Goal: Task Accomplishment & Management: Manage account settings

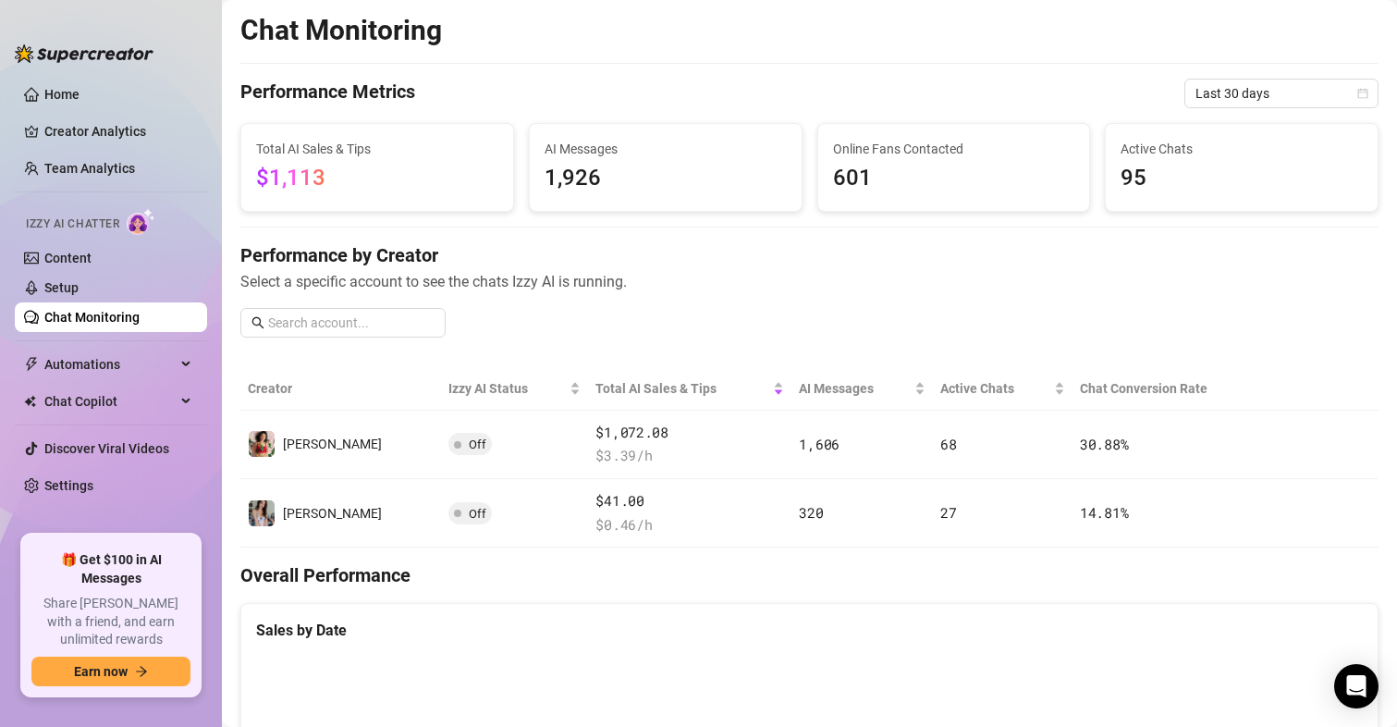
scroll to position [92, 0]
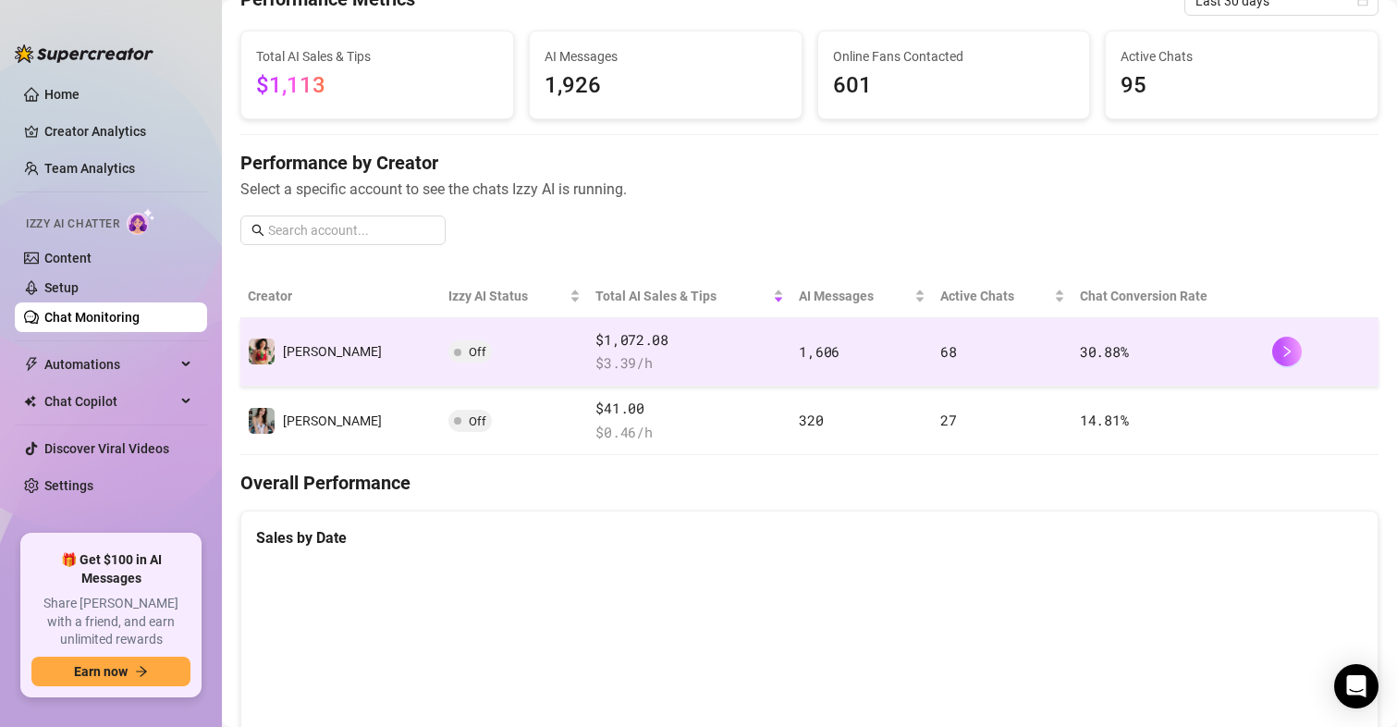
click at [448, 352] on span "Off" at bounding box center [469, 351] width 43 height 22
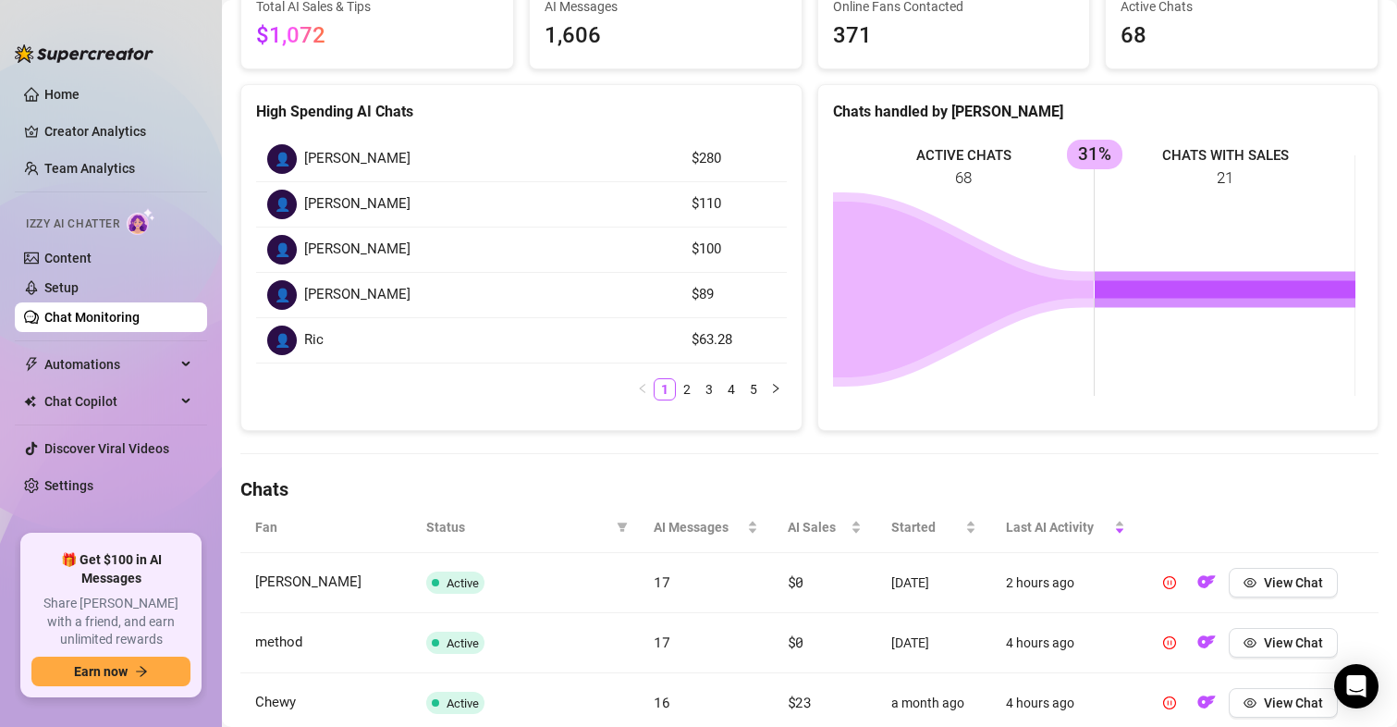
scroll to position [277, 0]
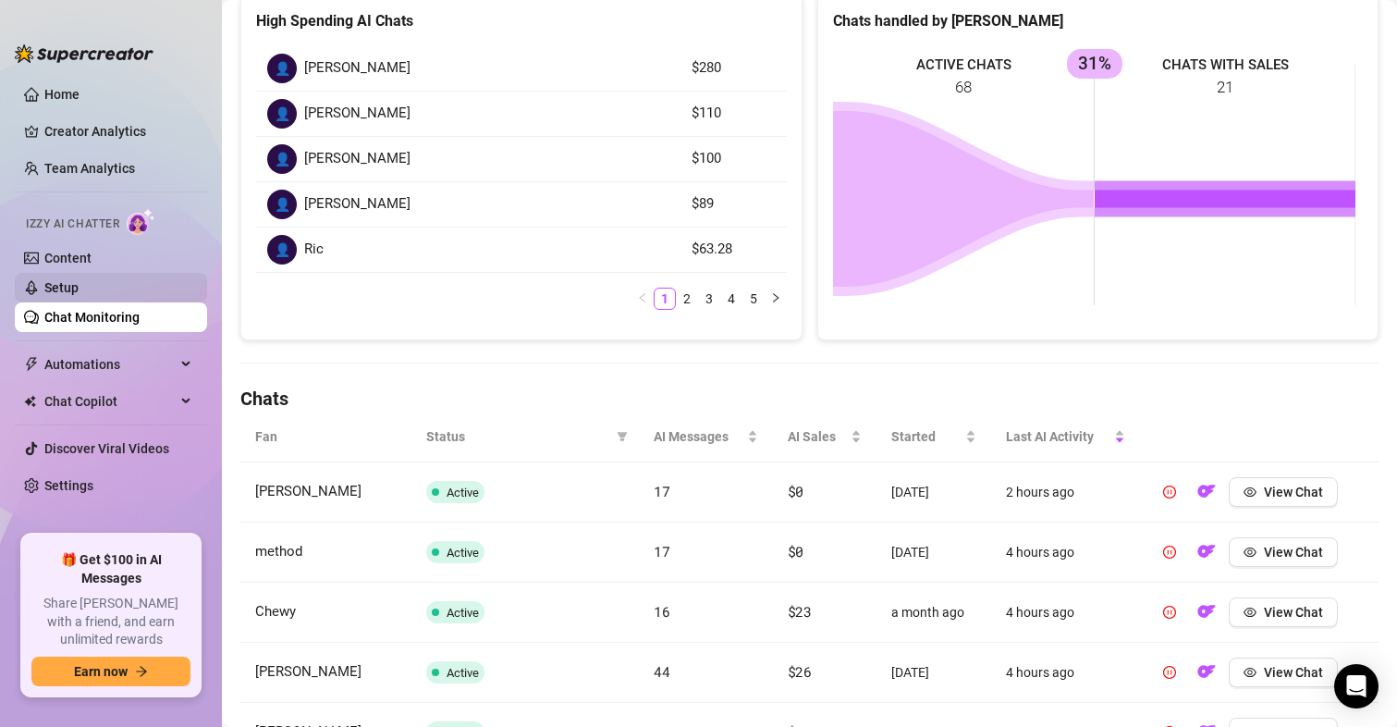
click at [66, 280] on link "Setup" at bounding box center [61, 287] width 34 height 15
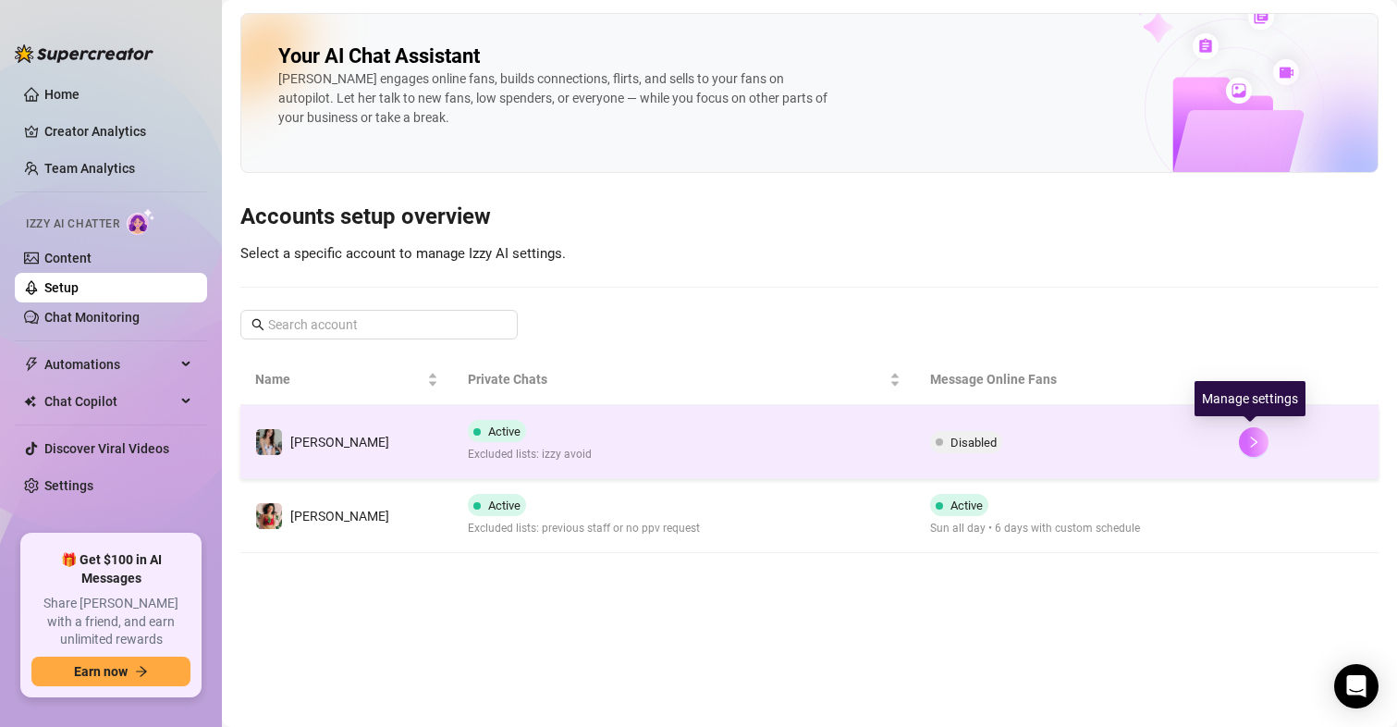
click at [1247, 436] on icon "right" at bounding box center [1253, 441] width 13 height 13
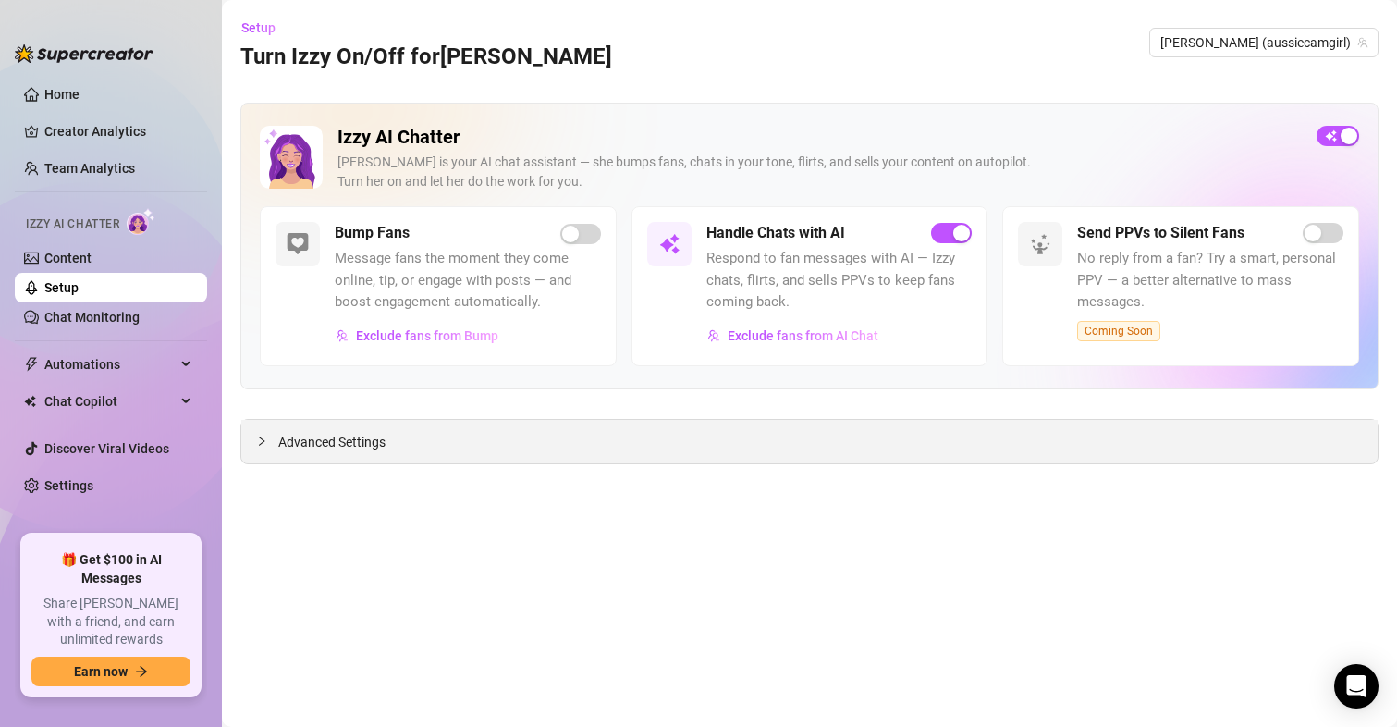
click at [350, 442] on span "Advanced Settings" at bounding box center [331, 442] width 107 height 20
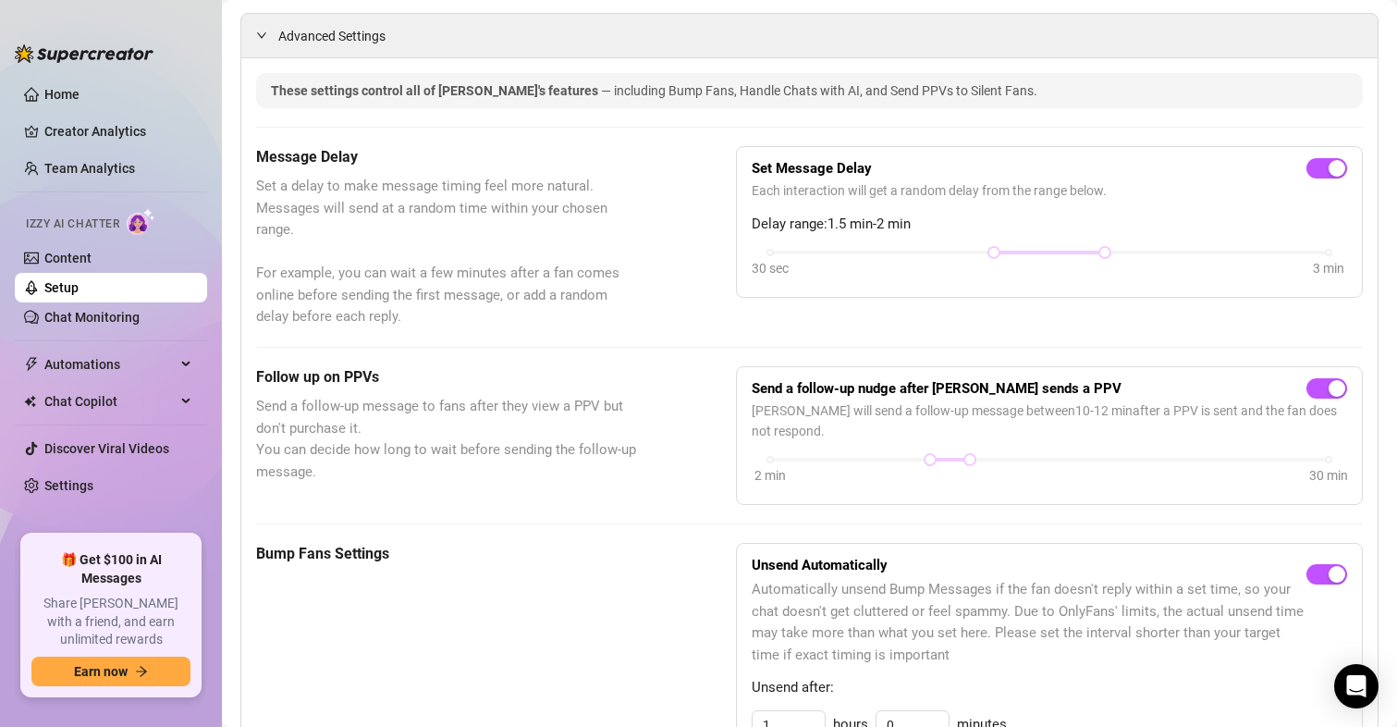
scroll to position [462, 0]
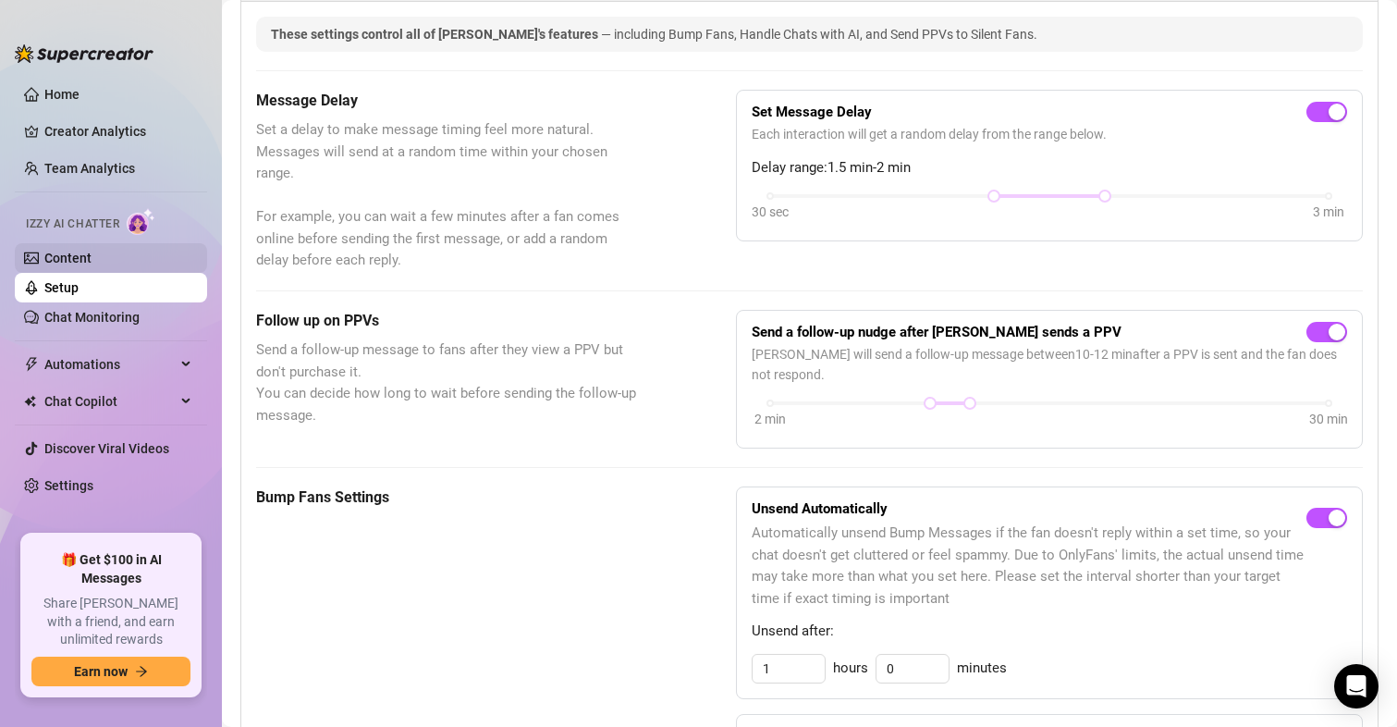
click at [92, 251] on link "Content" at bounding box center [67, 258] width 47 height 15
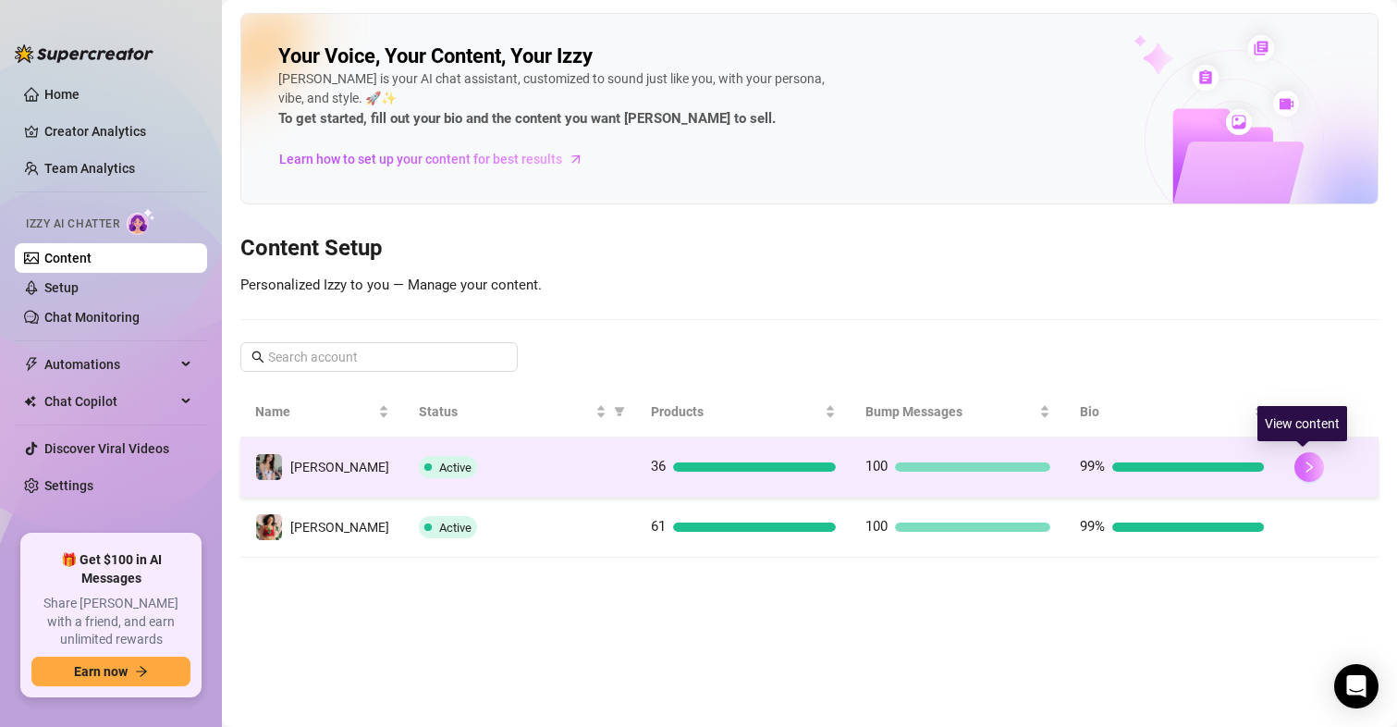
click at [1302, 467] on icon "right" at bounding box center [1308, 466] width 13 height 13
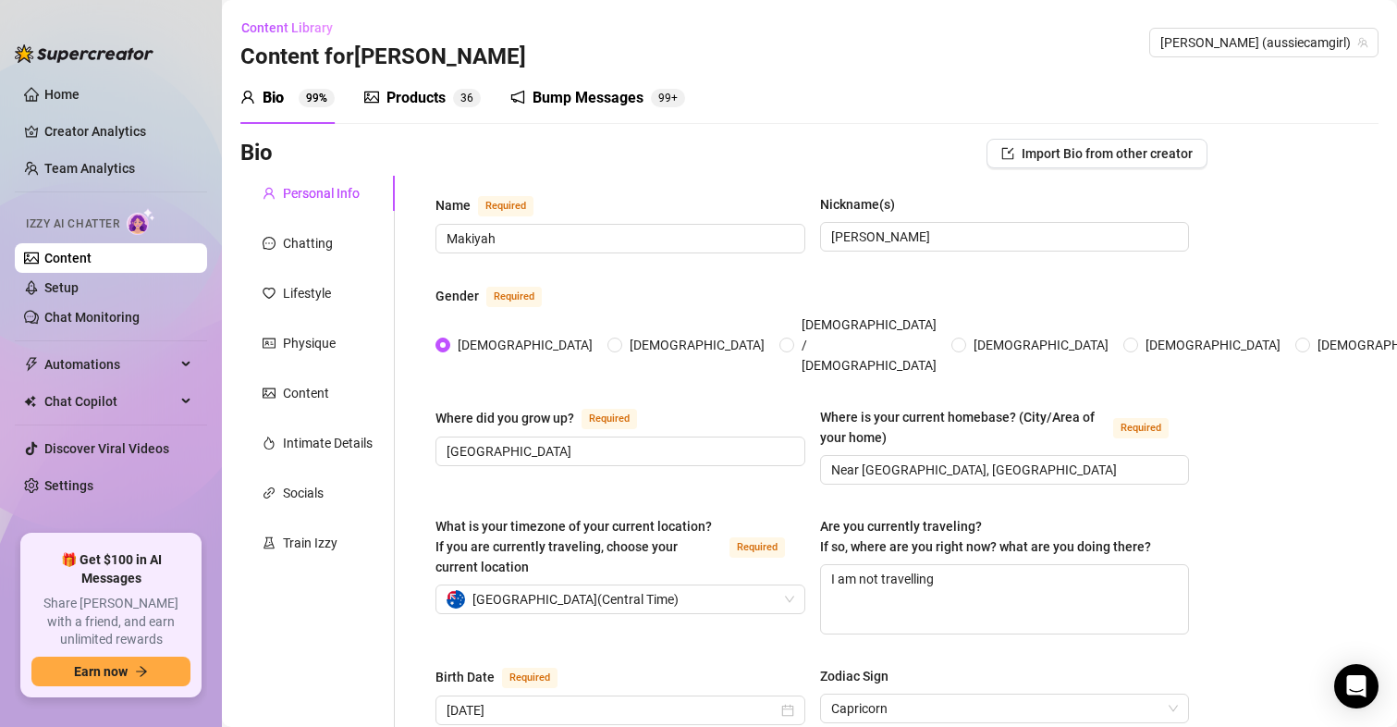
click at [432, 112] on div "Products 3 6" at bounding box center [422, 98] width 116 height 52
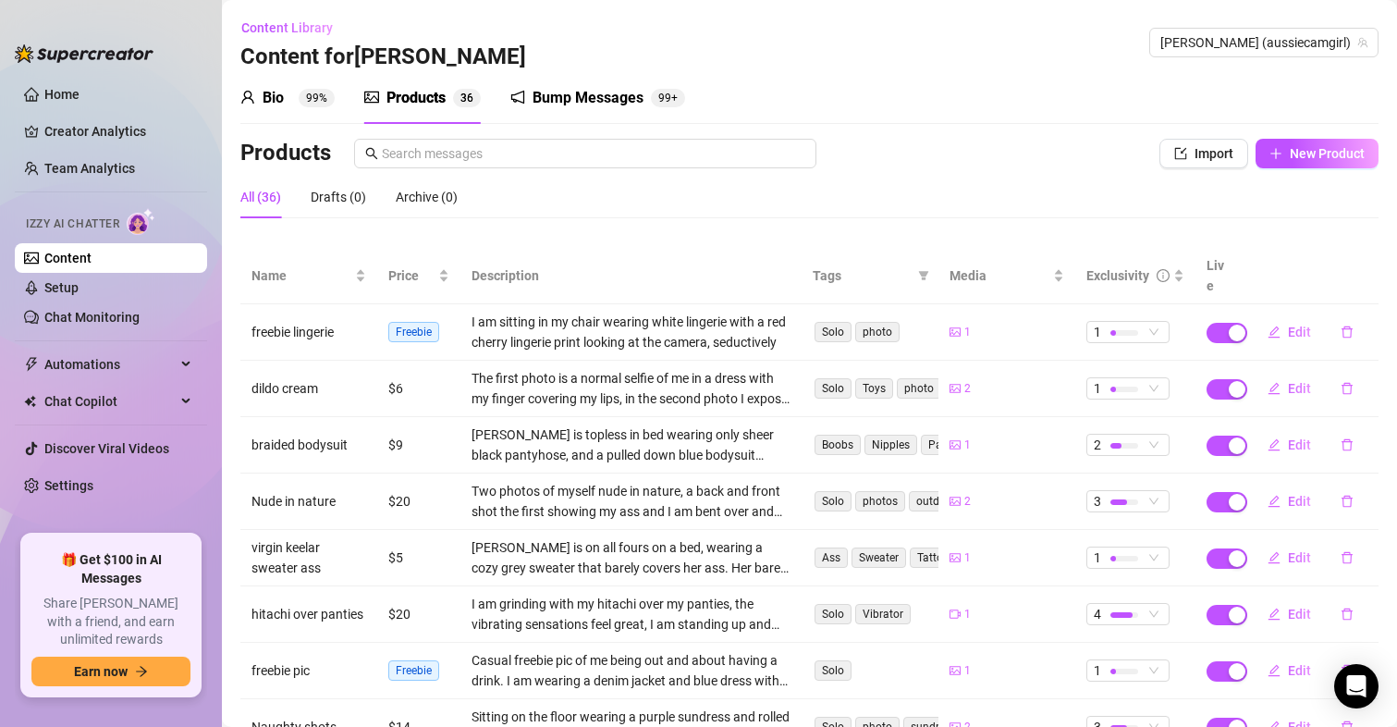
drag, startPoint x: 577, startPoint y: 89, endPoint x: 543, endPoint y: 96, distance: 35.0
click at [577, 90] on div "Bump Messages" at bounding box center [587, 98] width 111 height 22
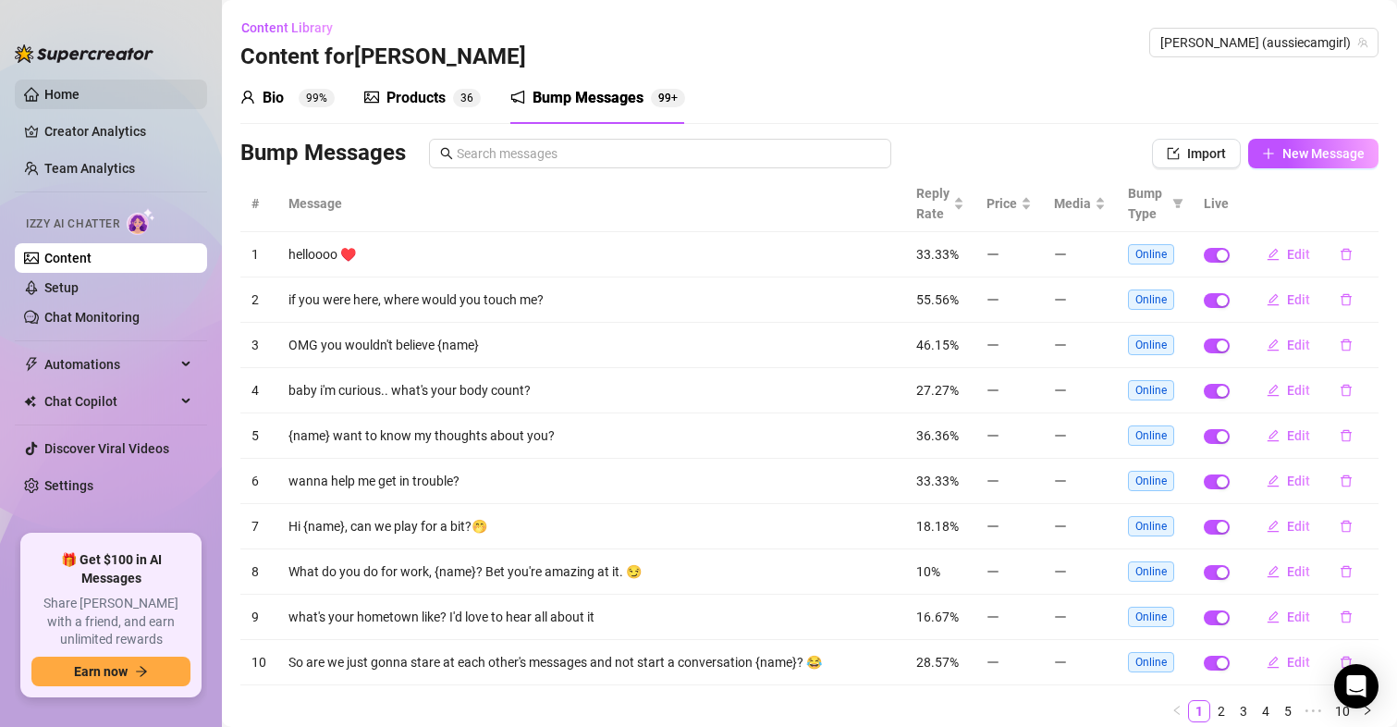
click at [60, 88] on link "Home" at bounding box center [61, 94] width 35 height 15
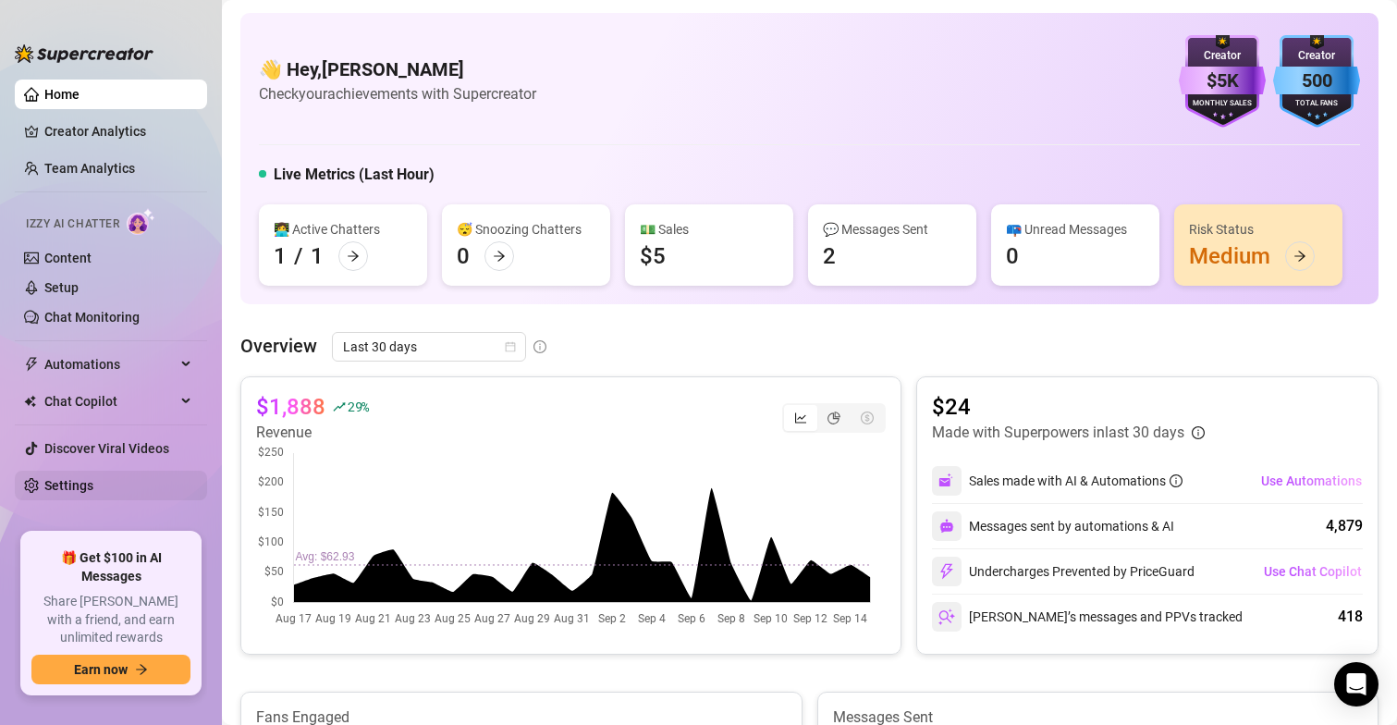
click at [73, 480] on link "Settings" at bounding box center [68, 485] width 49 height 15
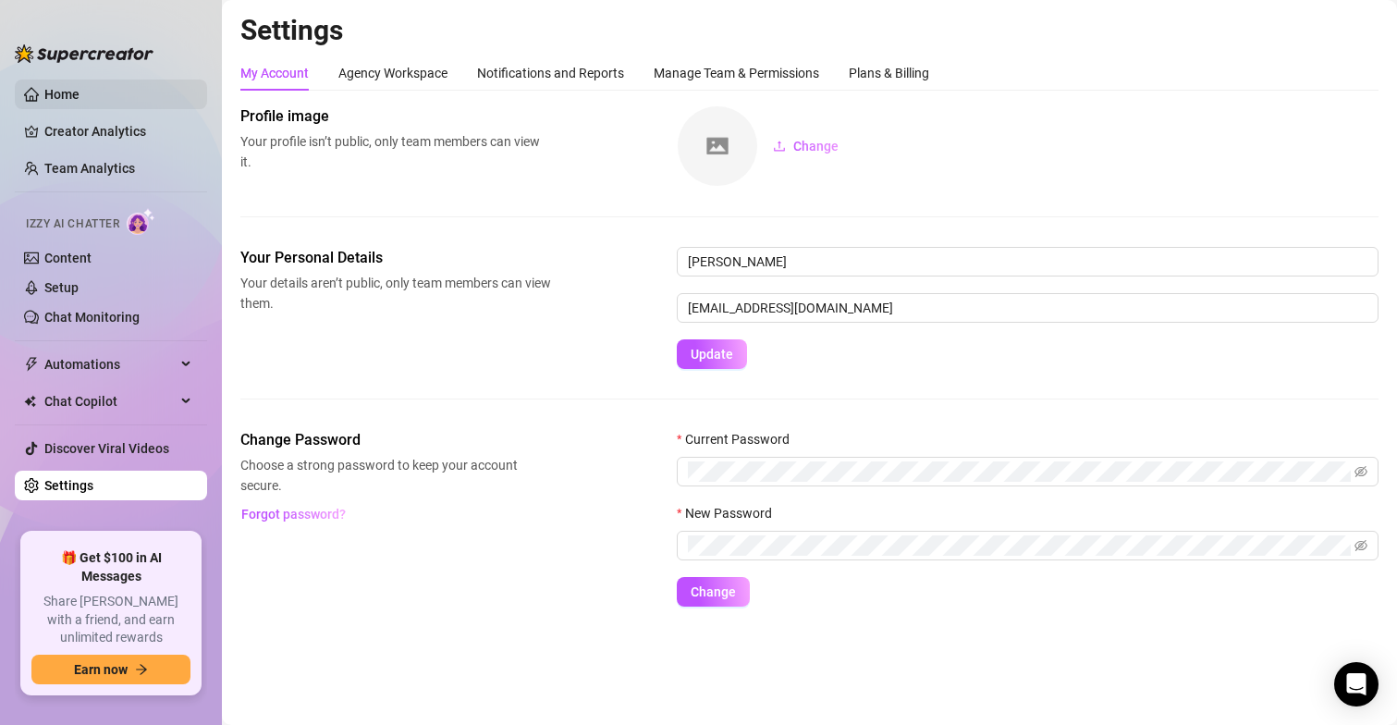
click at [58, 87] on link "Home" at bounding box center [61, 94] width 35 height 15
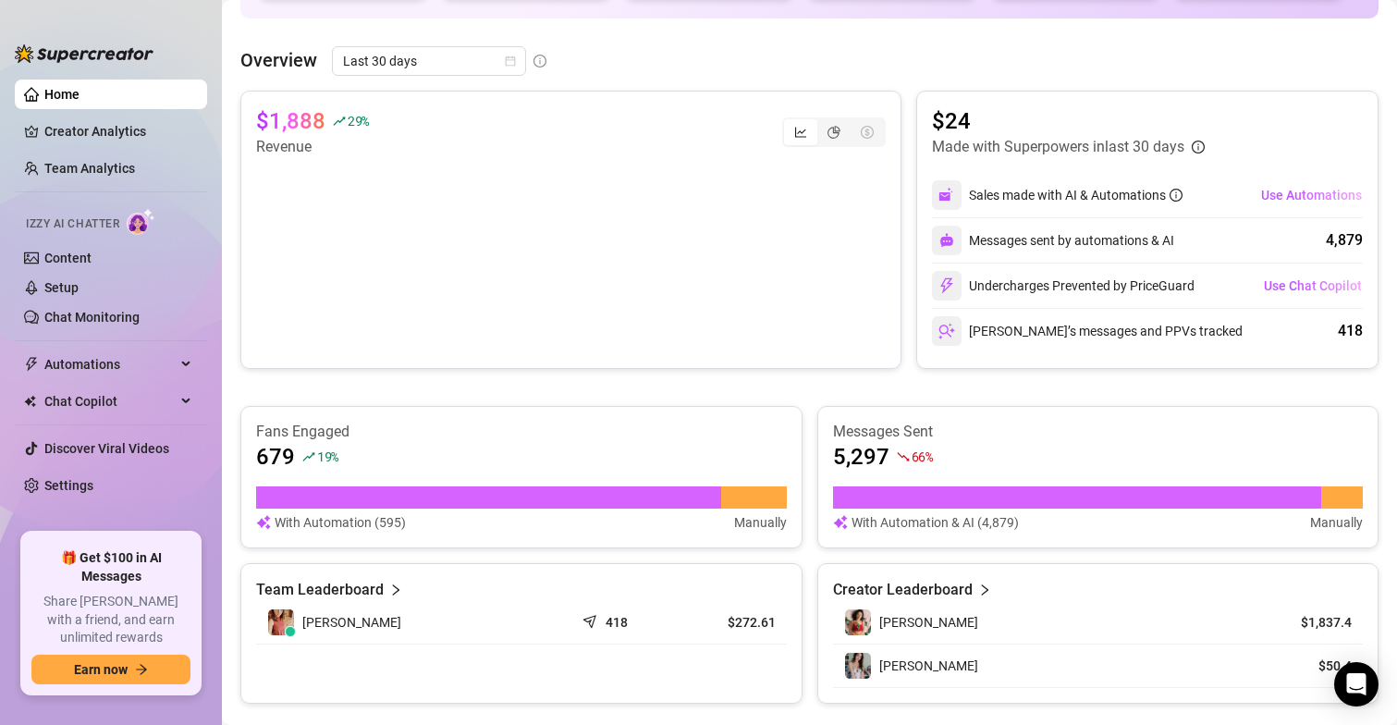
scroll to position [277, 0]
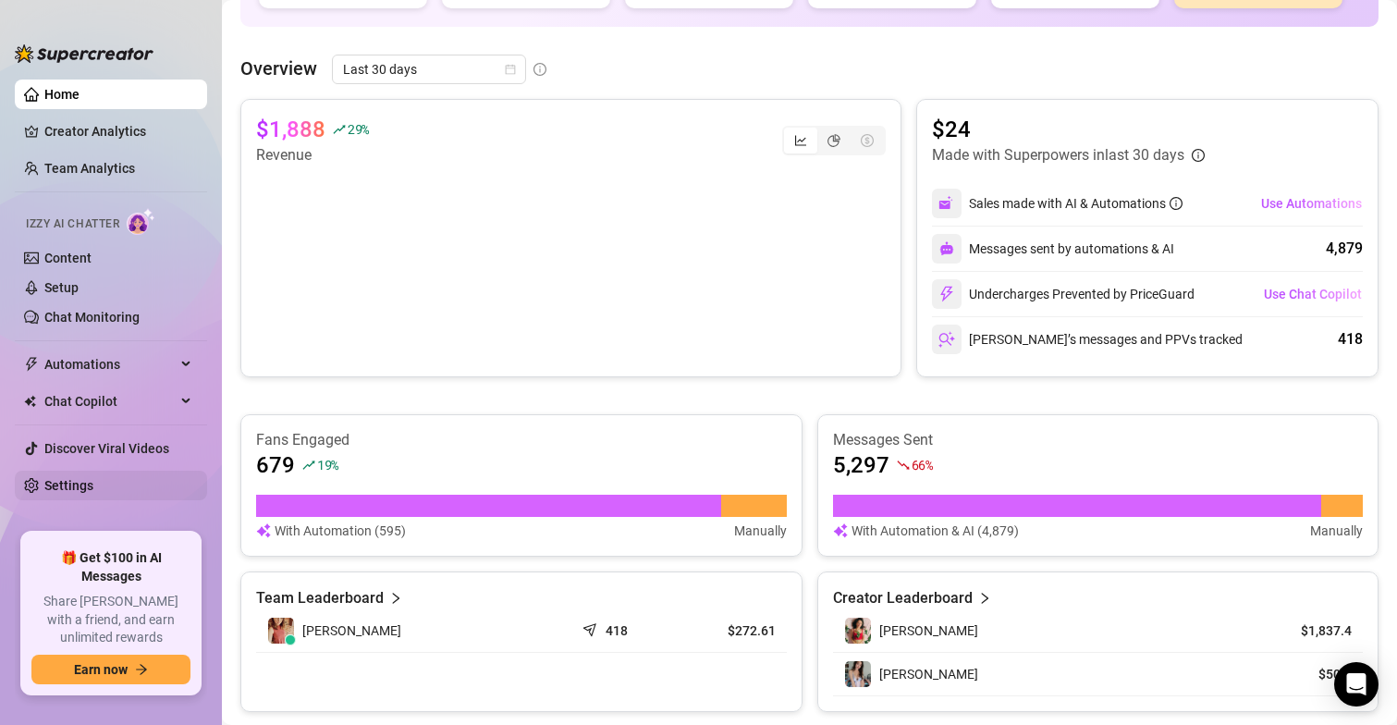
click at [55, 493] on link "Settings" at bounding box center [68, 485] width 49 height 15
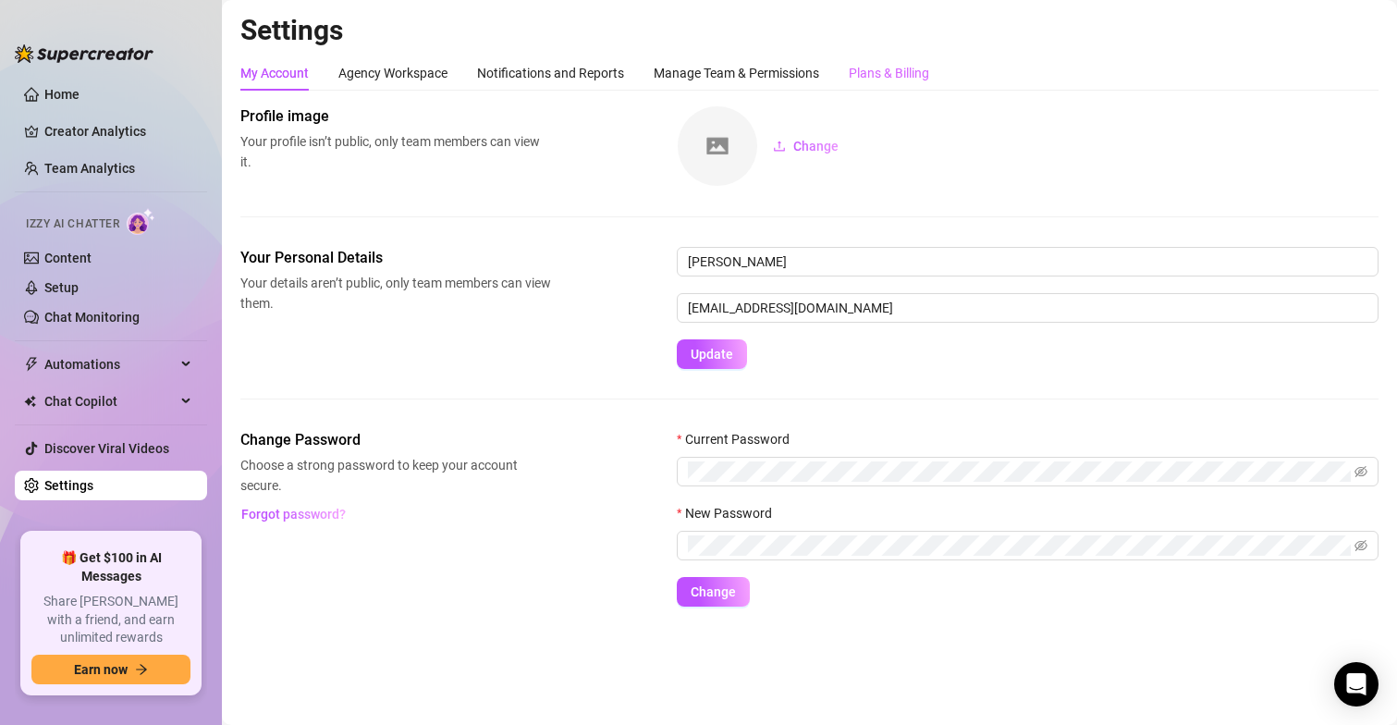
click at [921, 56] on div "Plans & Billing" at bounding box center [889, 72] width 80 height 35
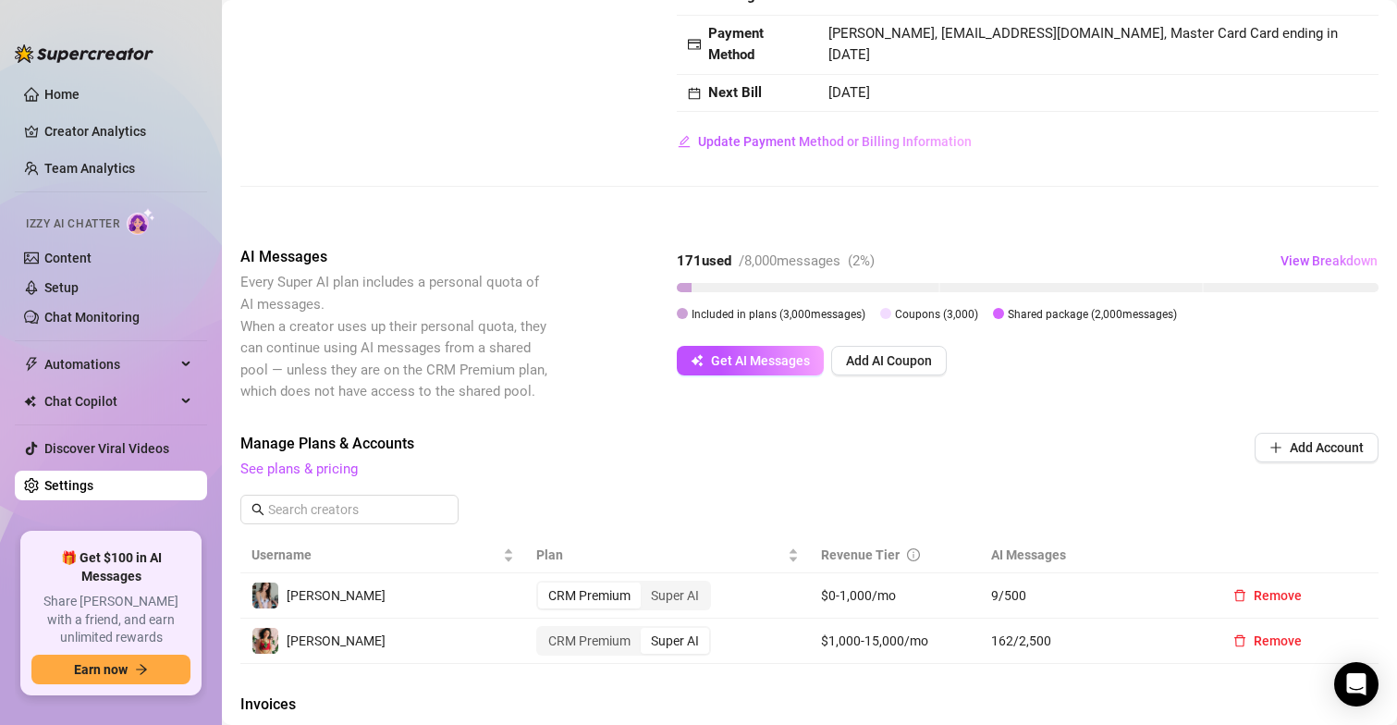
scroll to position [185, 0]
click at [319, 471] on link "See plans & pricing" at bounding box center [298, 470] width 117 height 17
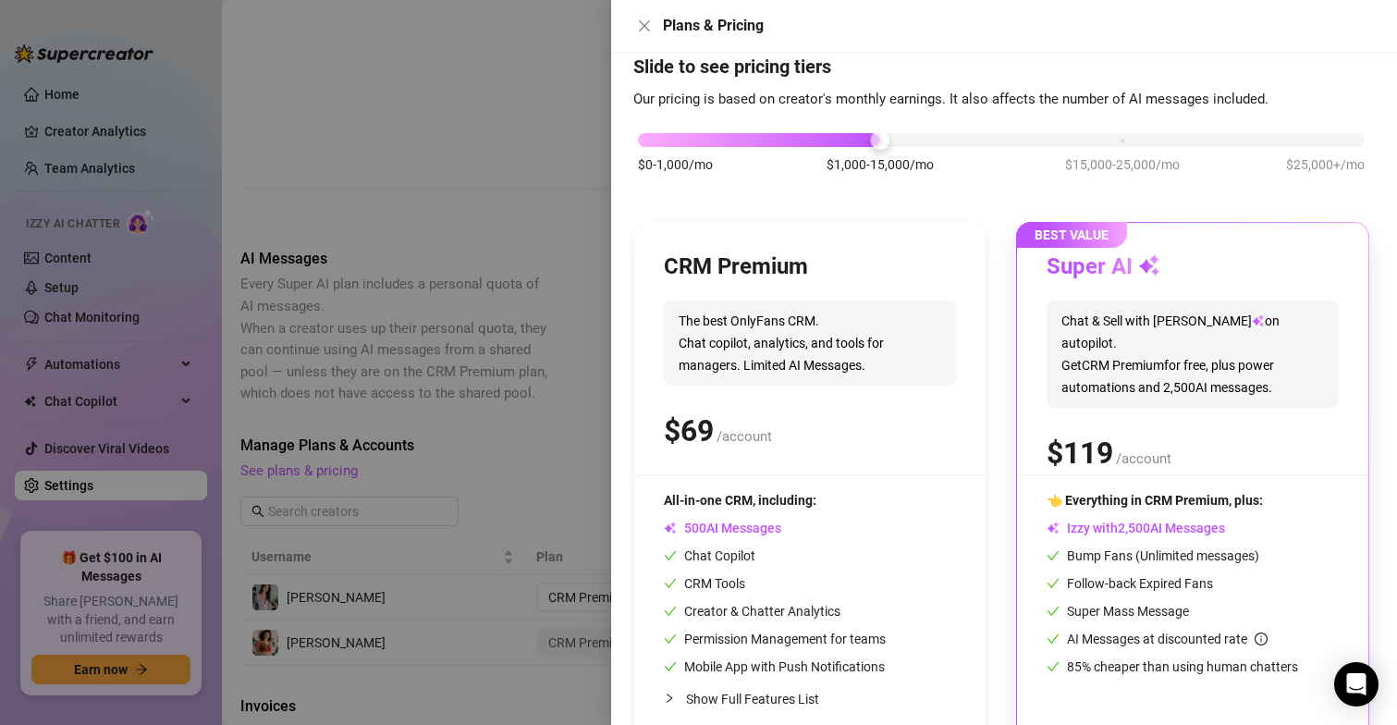
scroll to position [0, 0]
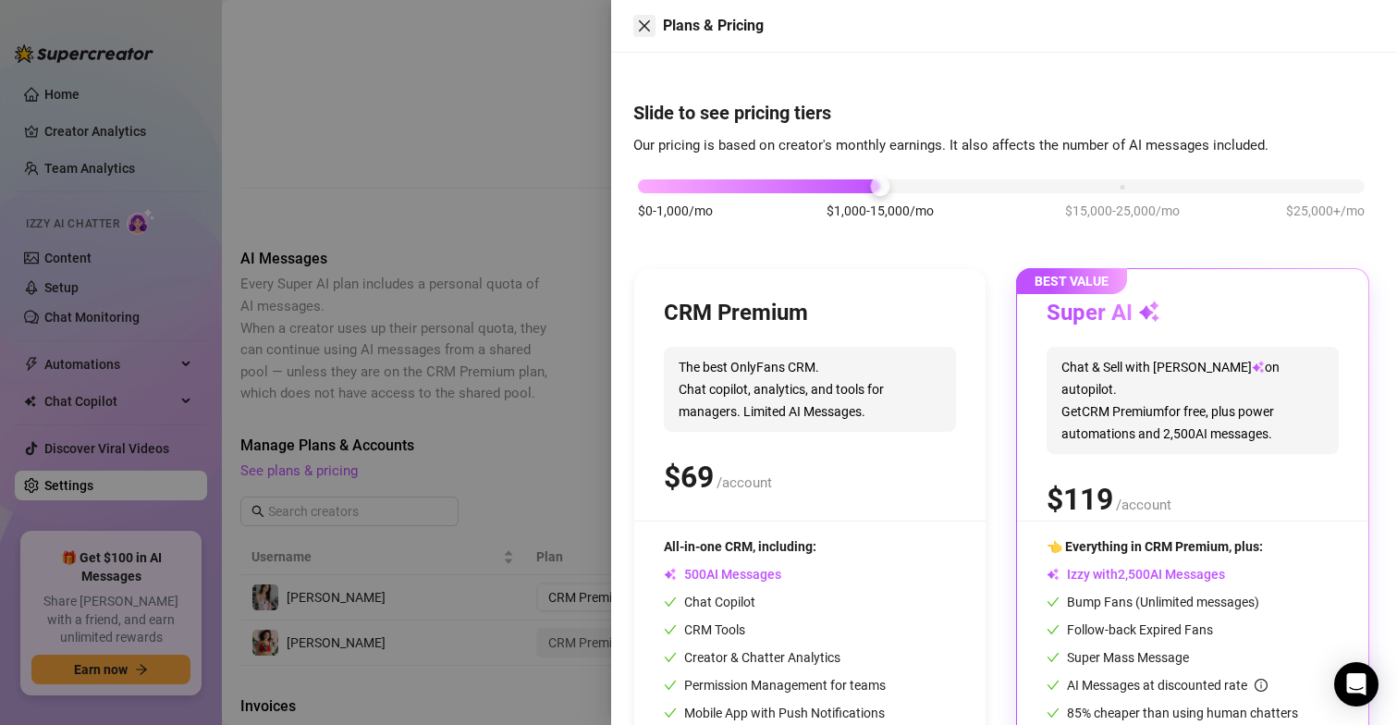
click at [645, 21] on icon "close" at bounding box center [644, 25] width 15 height 15
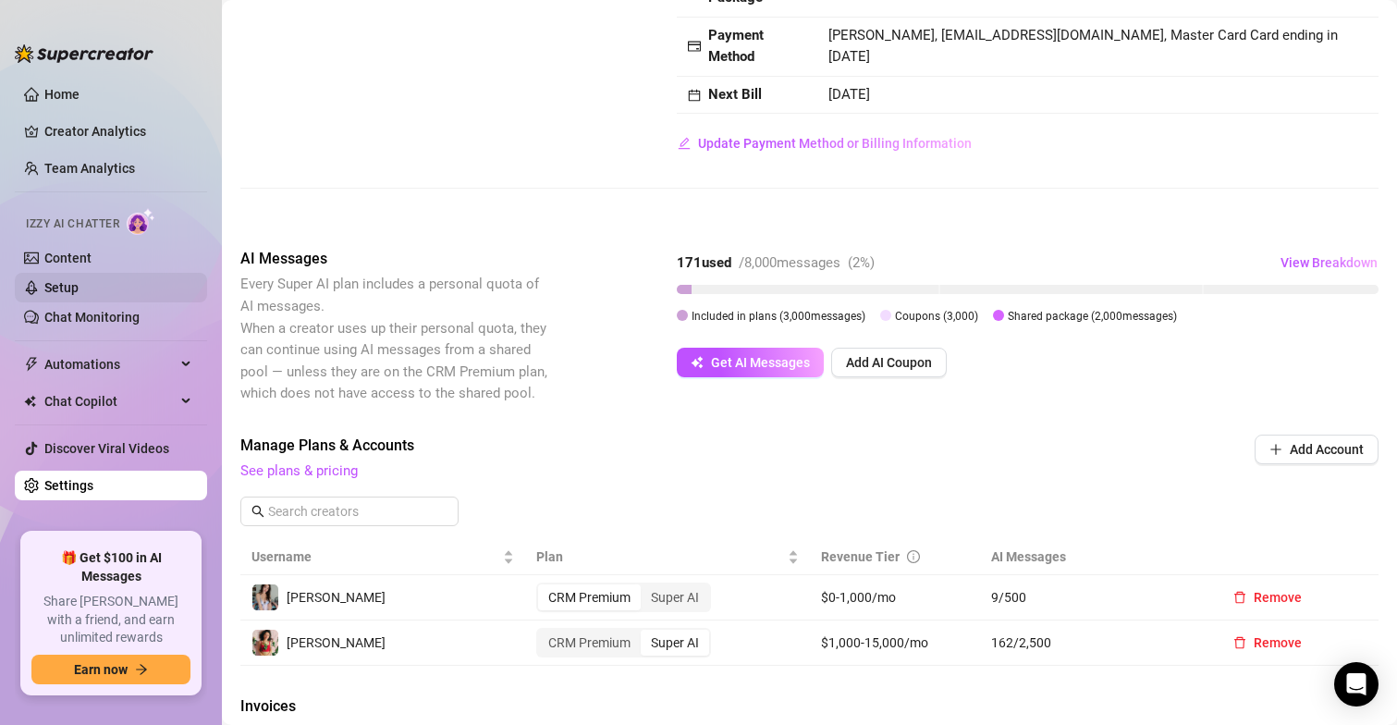
click at [76, 280] on link "Setup" at bounding box center [61, 287] width 34 height 15
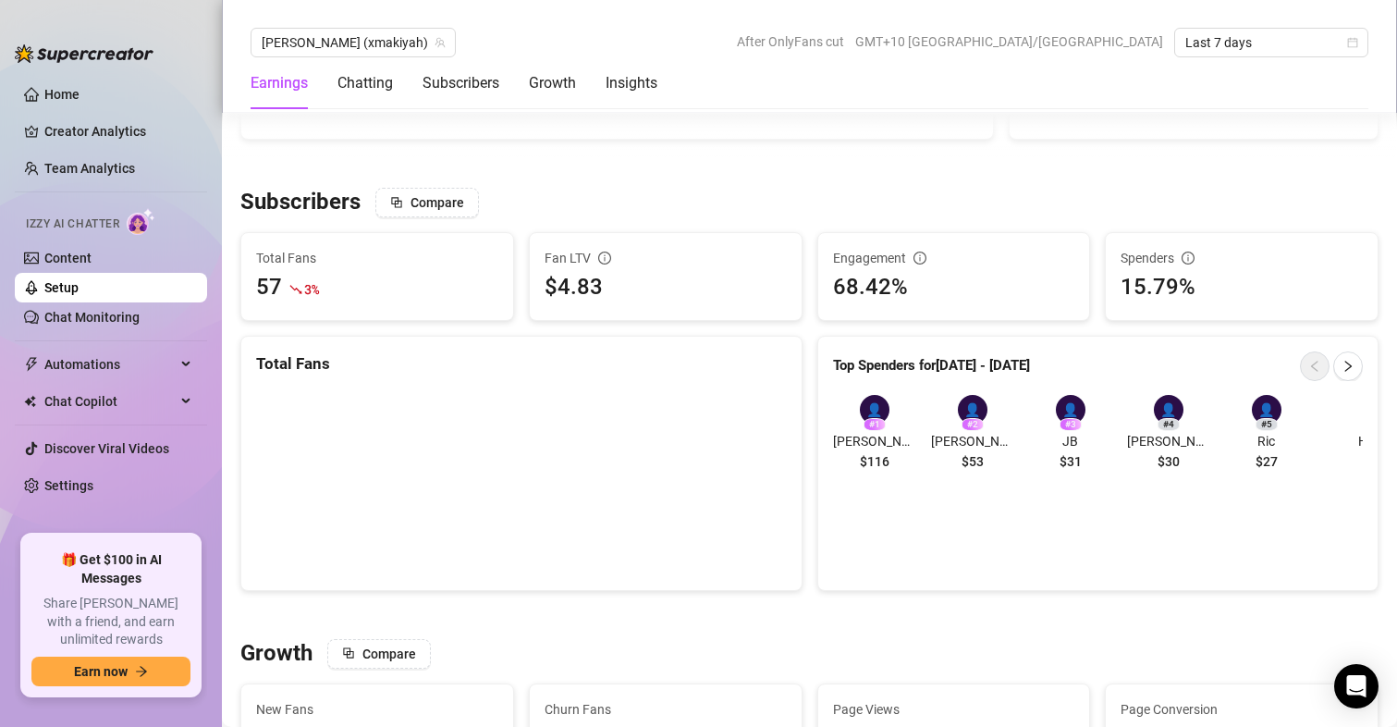
scroll to position [1109, 0]
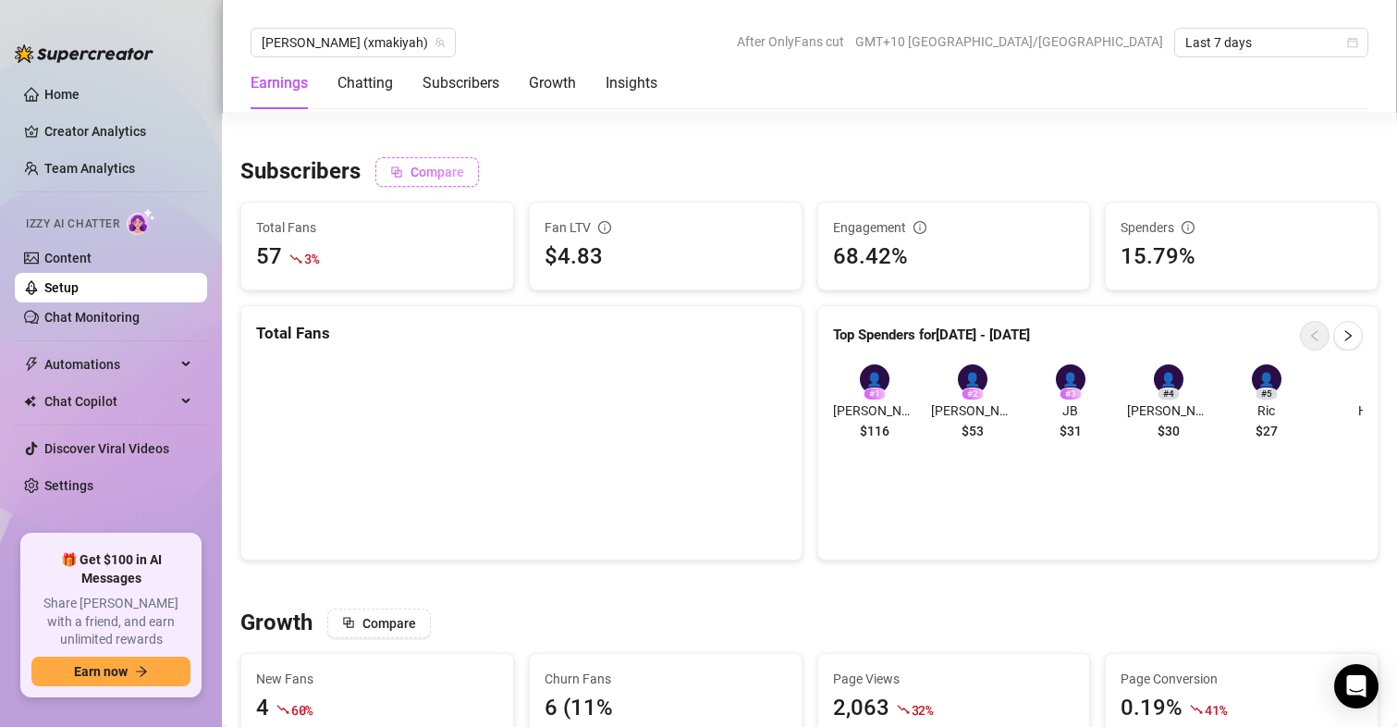
click at [437, 163] on button "Compare" at bounding box center [427, 172] width 104 height 30
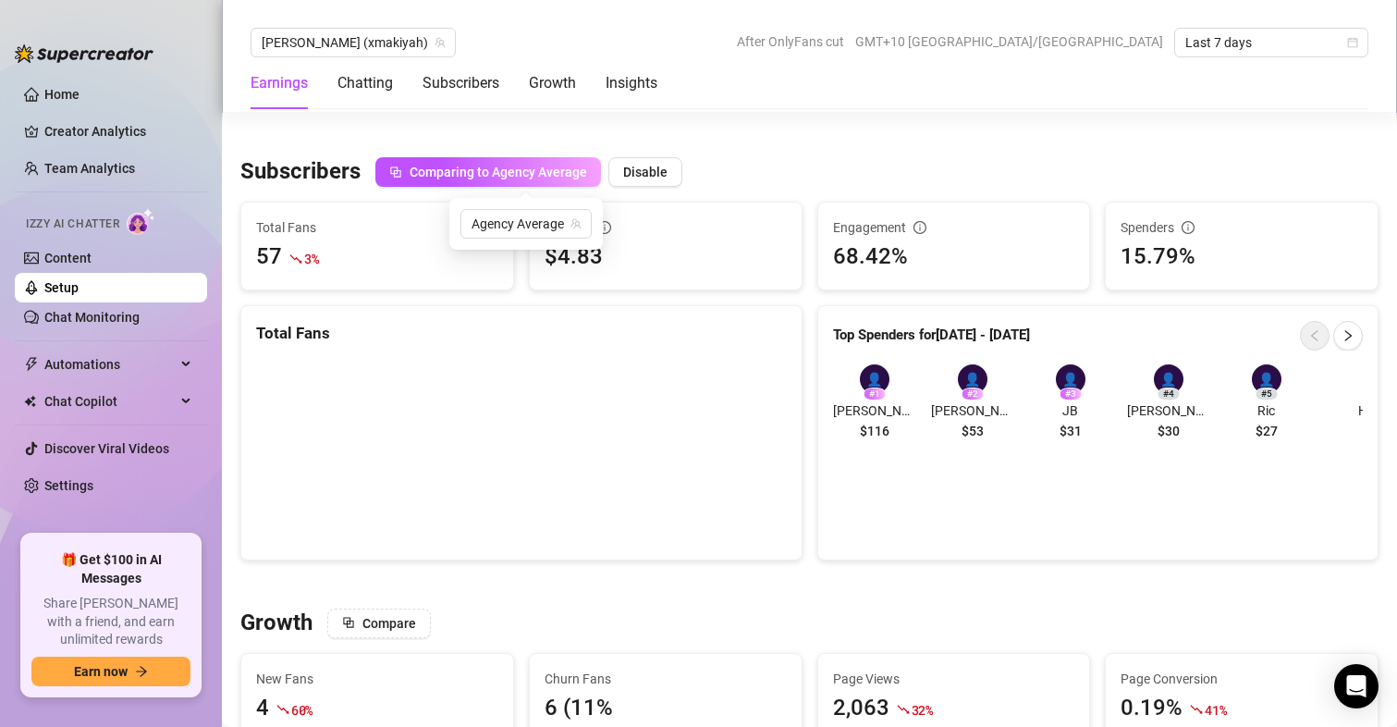
click at [649, 174] on span "Disable" at bounding box center [645, 172] width 44 height 15
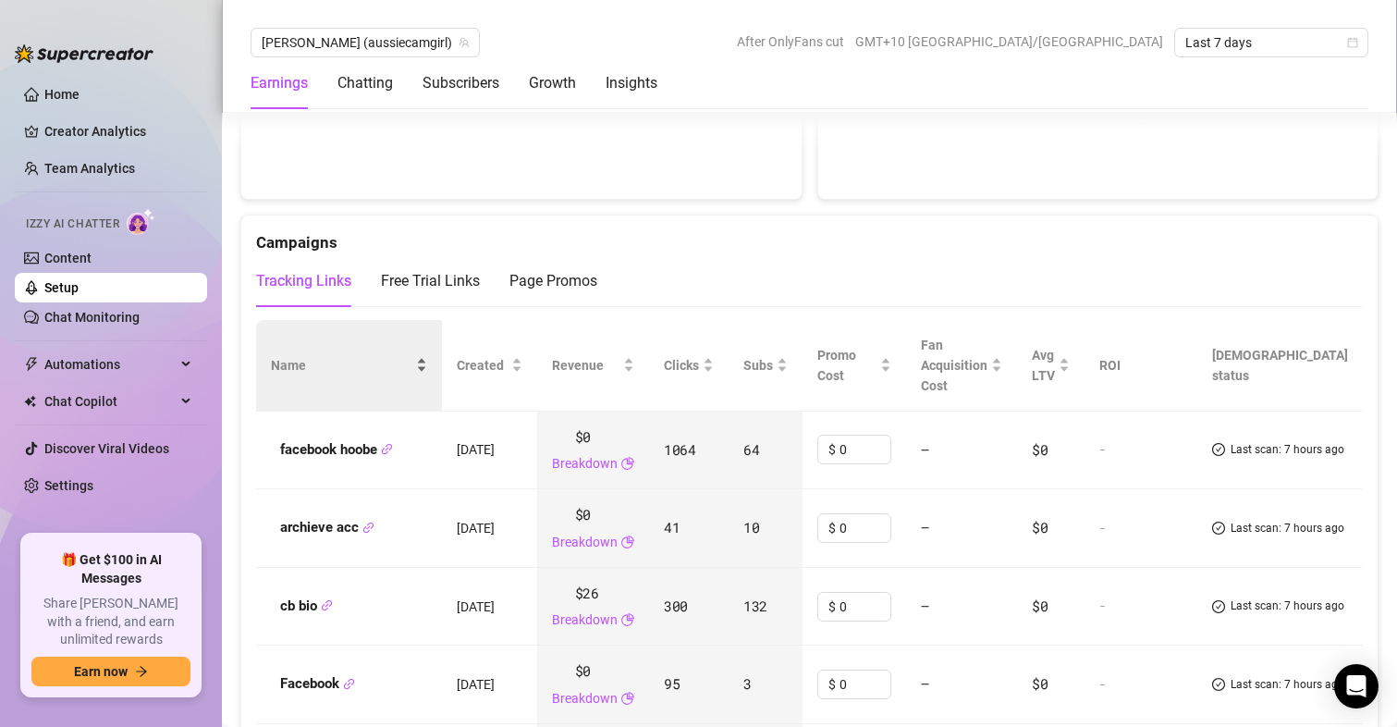
scroll to position [1941, 0]
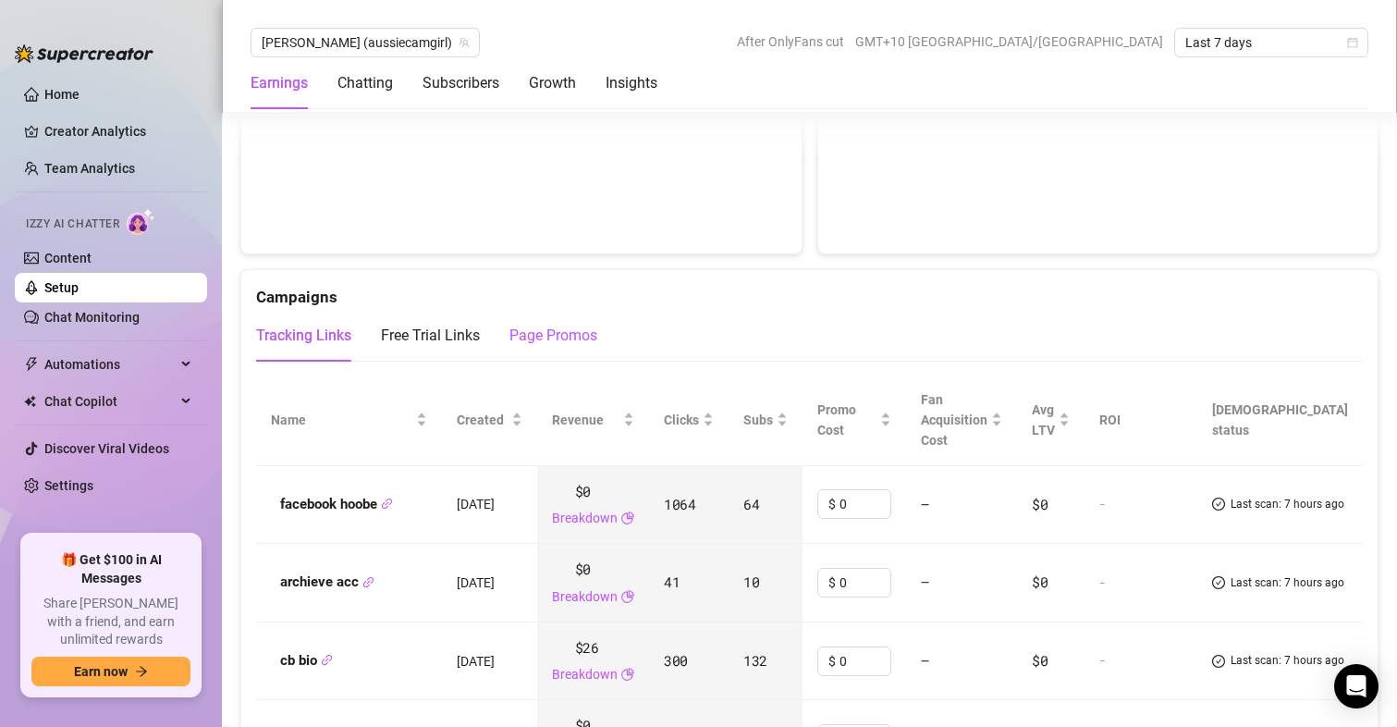
click at [559, 333] on div "Page Promos" at bounding box center [553, 335] width 88 height 22
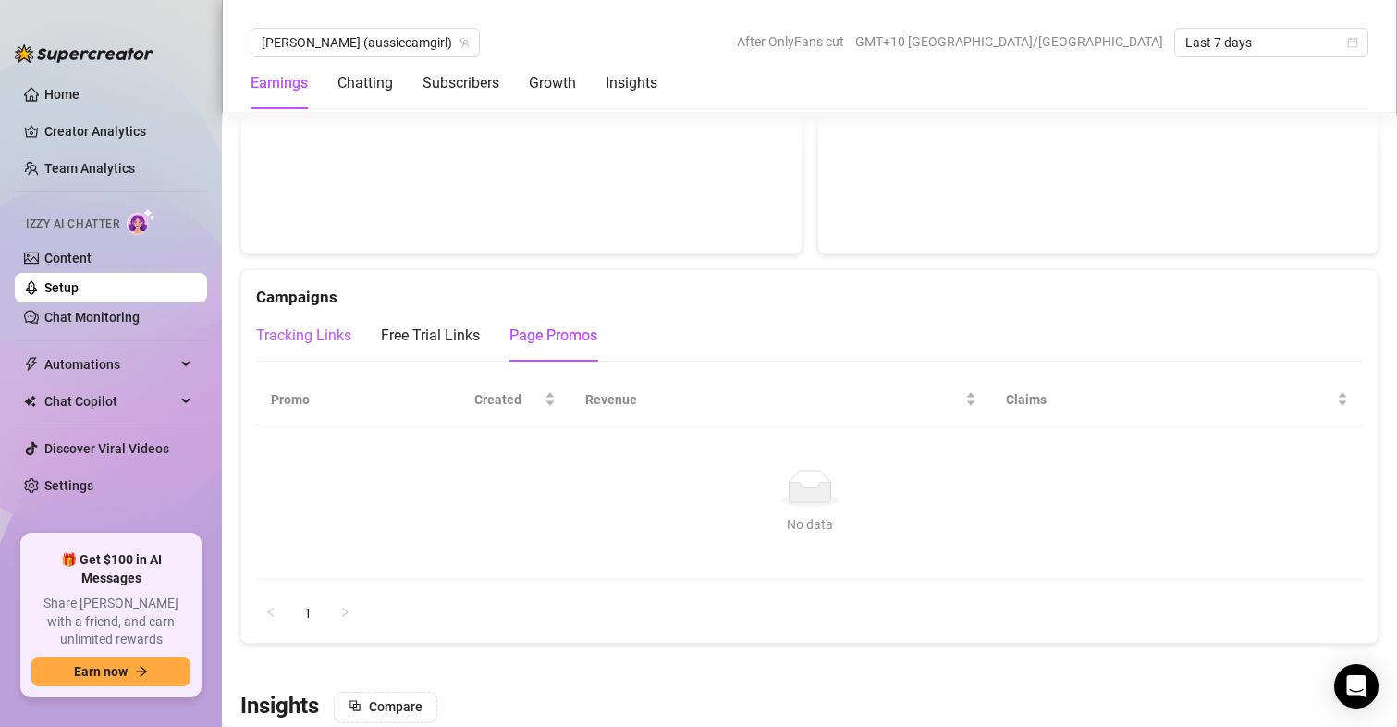
click at [301, 332] on div "Tracking Links" at bounding box center [303, 335] width 95 height 22
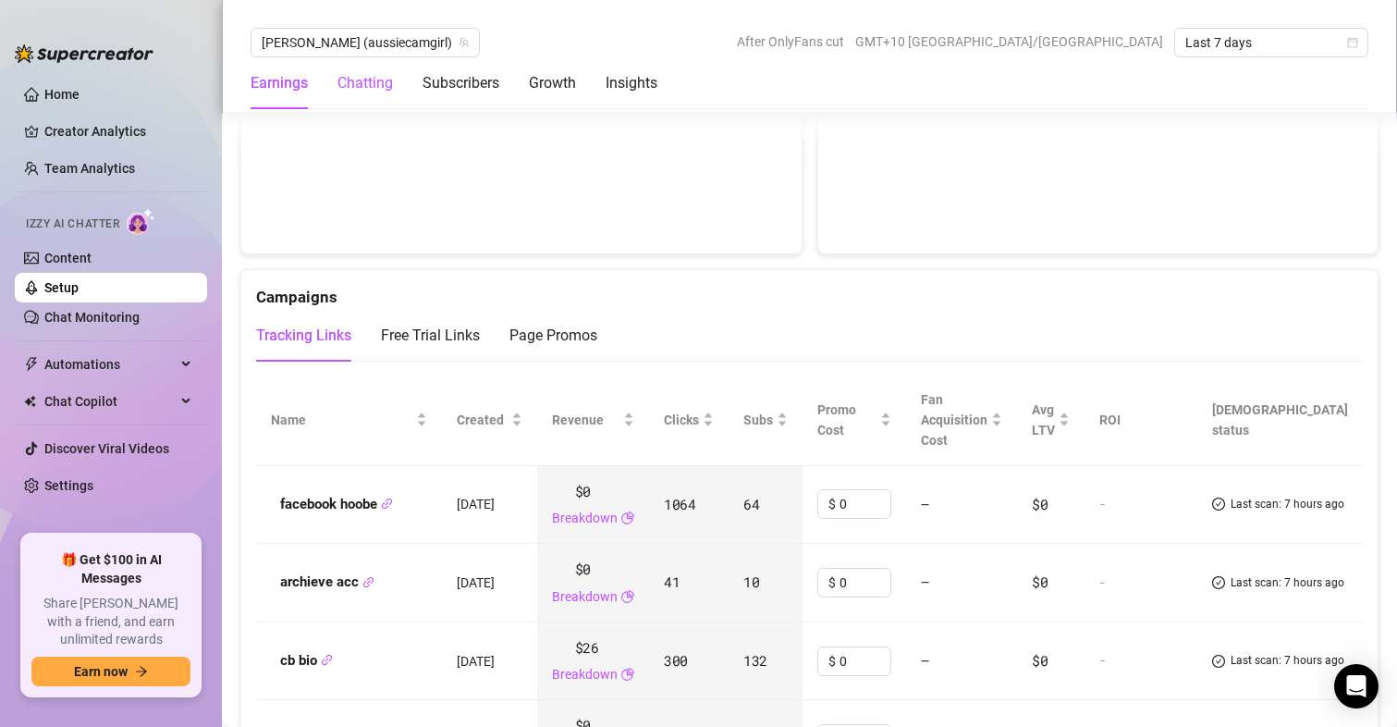
click at [389, 83] on div "Chatting" at bounding box center [364, 83] width 55 height 22
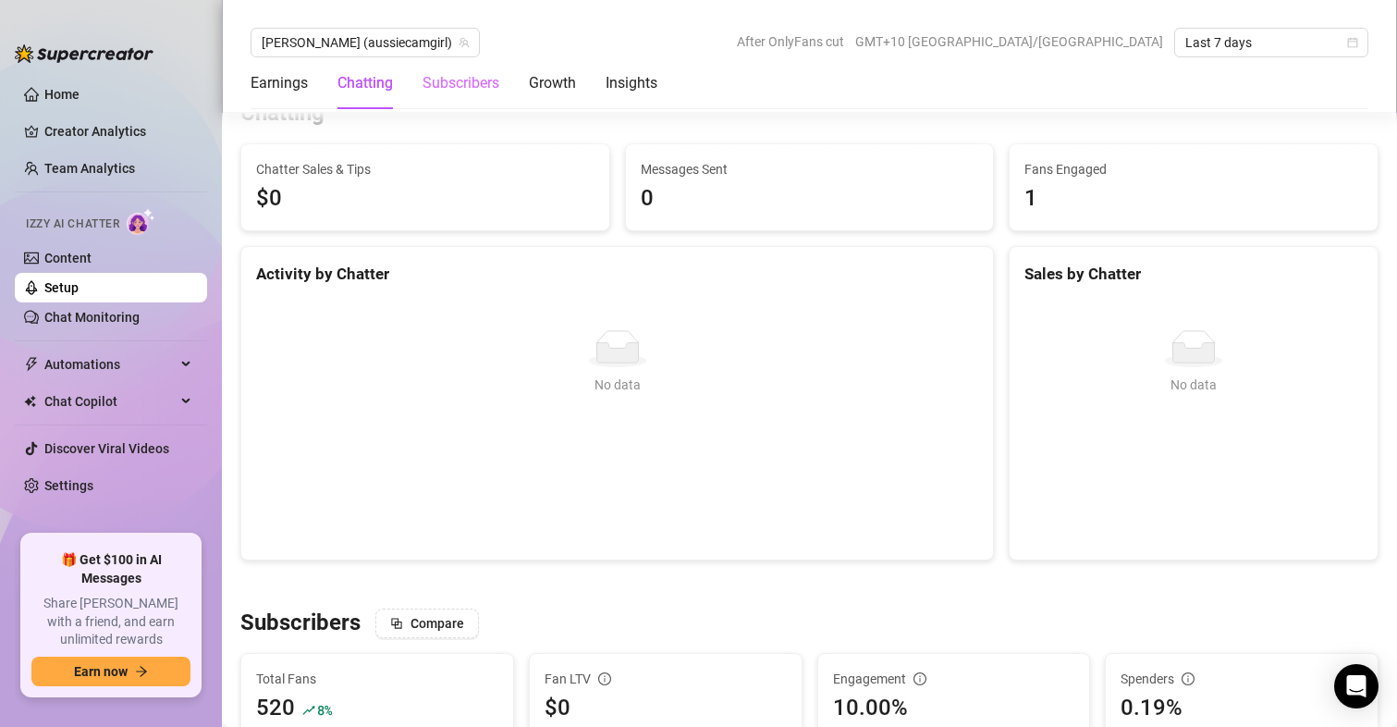
scroll to position [635, 0]
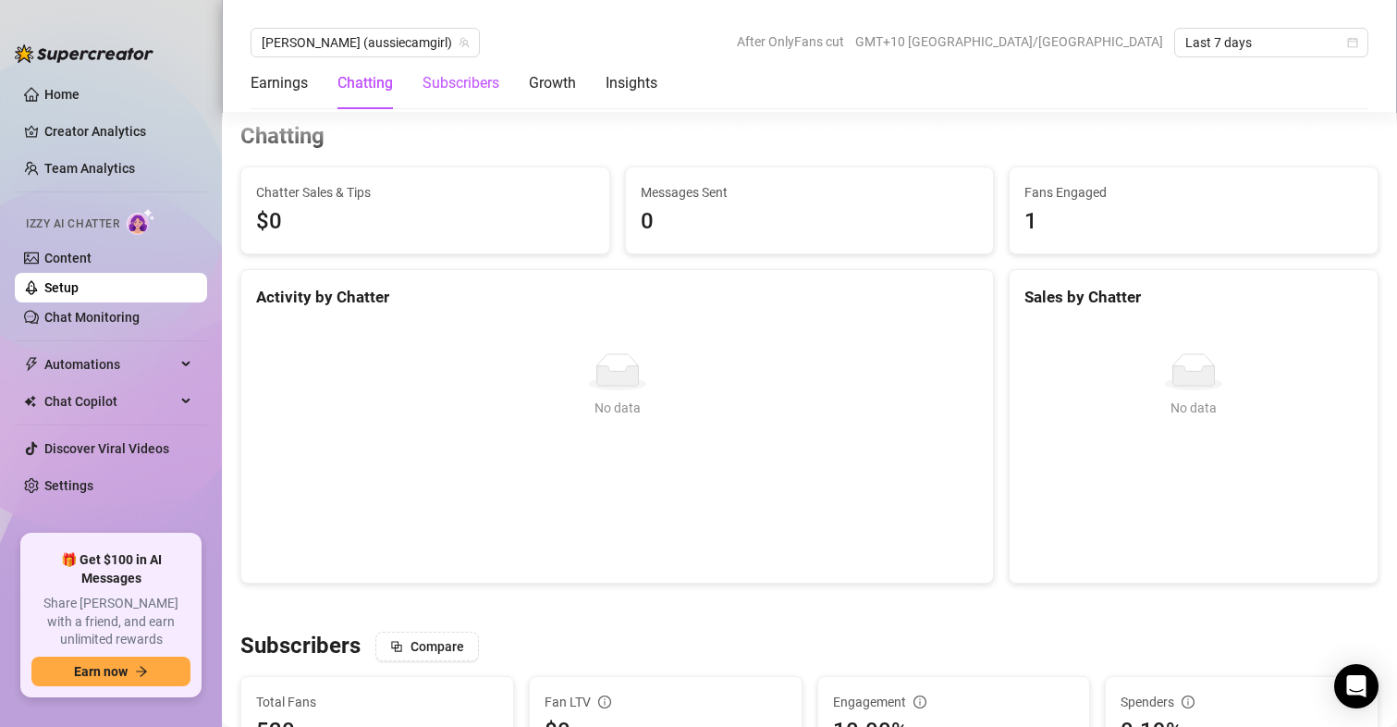
click at [474, 88] on div "Subscribers" at bounding box center [460, 83] width 77 height 22
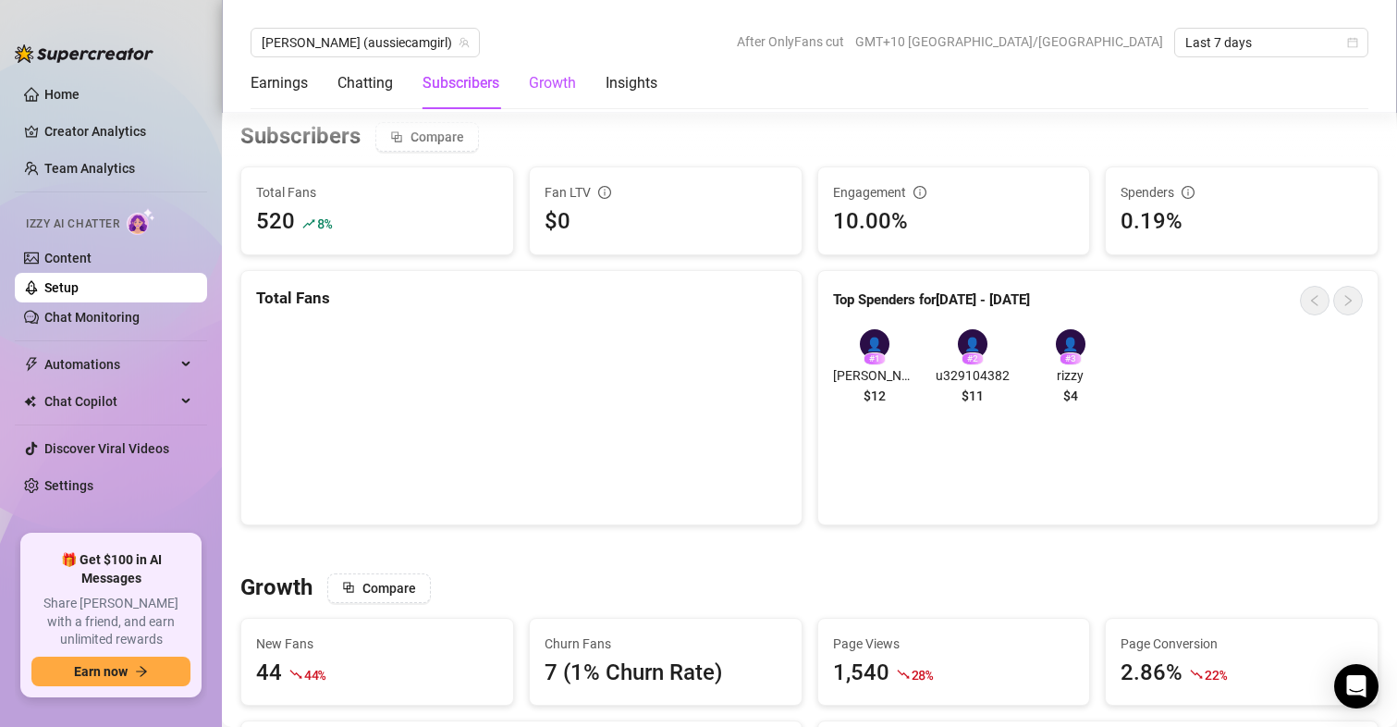
click at [545, 89] on div "Growth" at bounding box center [552, 83] width 47 height 22
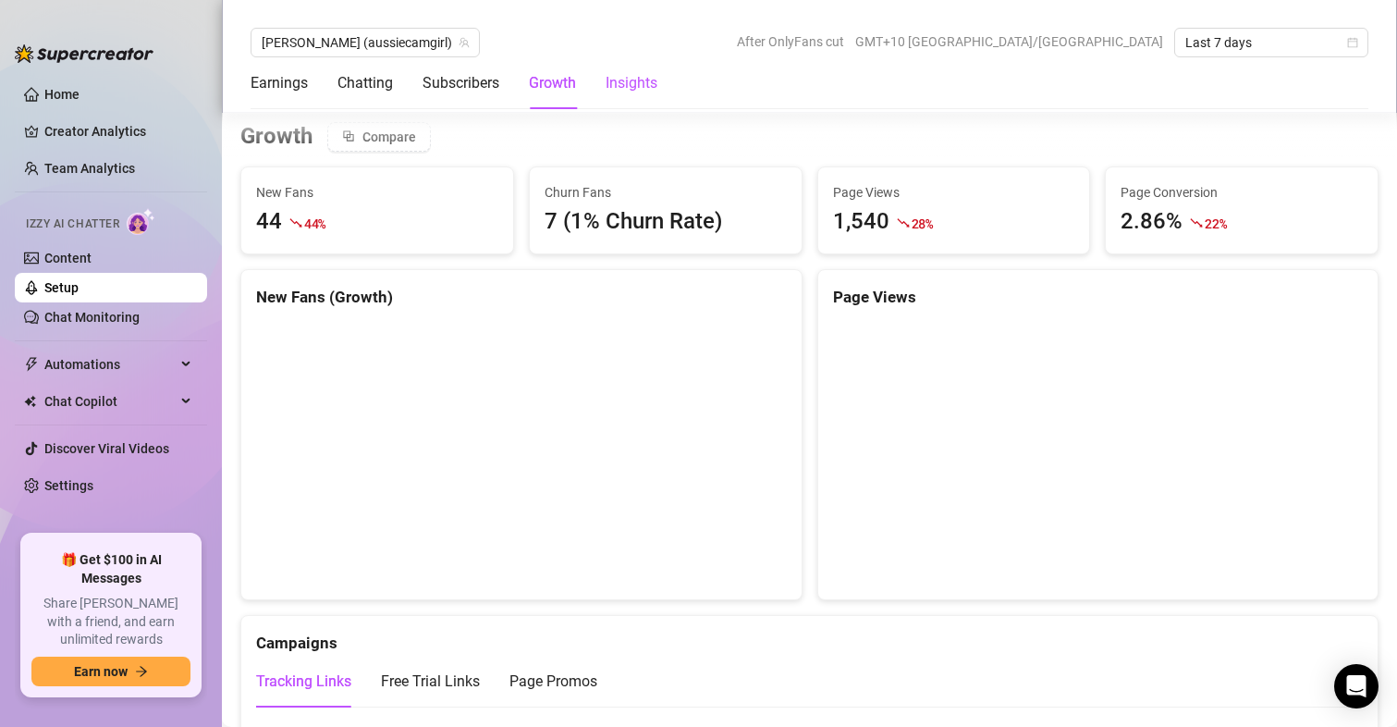
click at [639, 81] on div "Insights" at bounding box center [631, 83] width 52 height 22
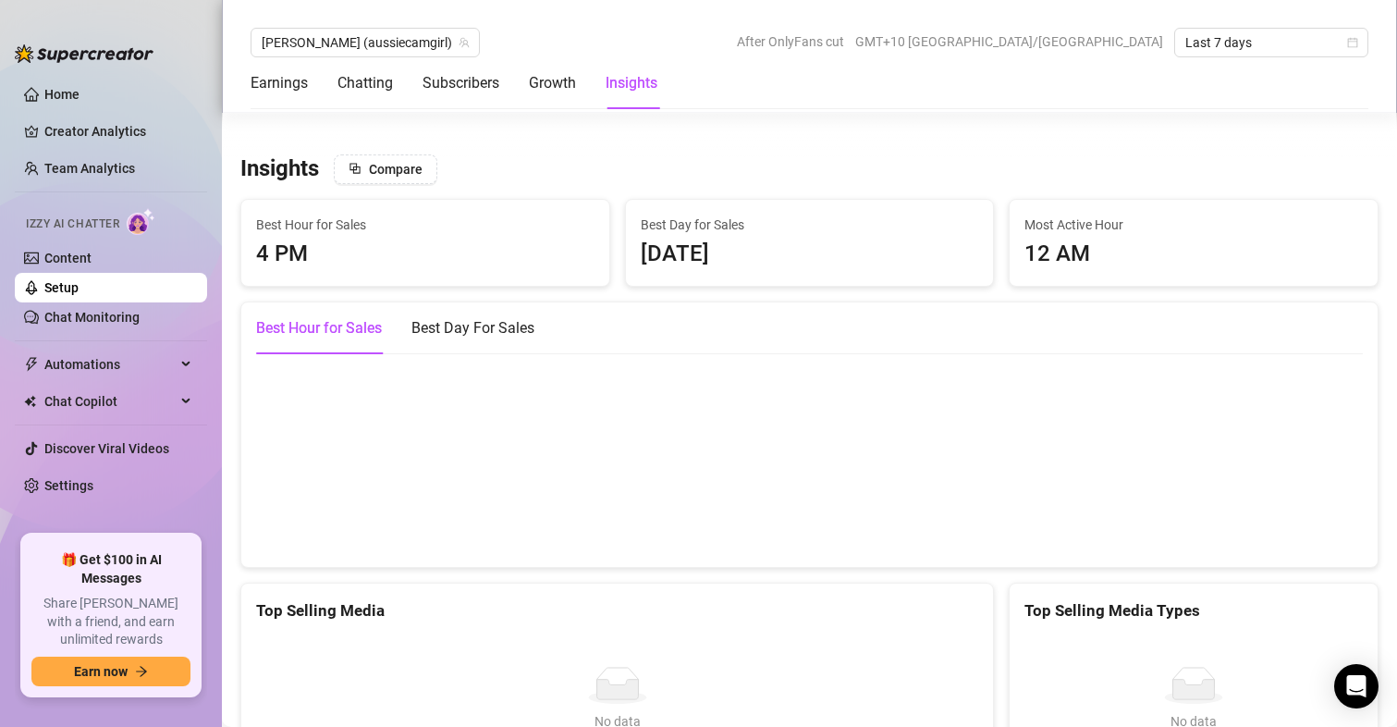
scroll to position [2944, 0]
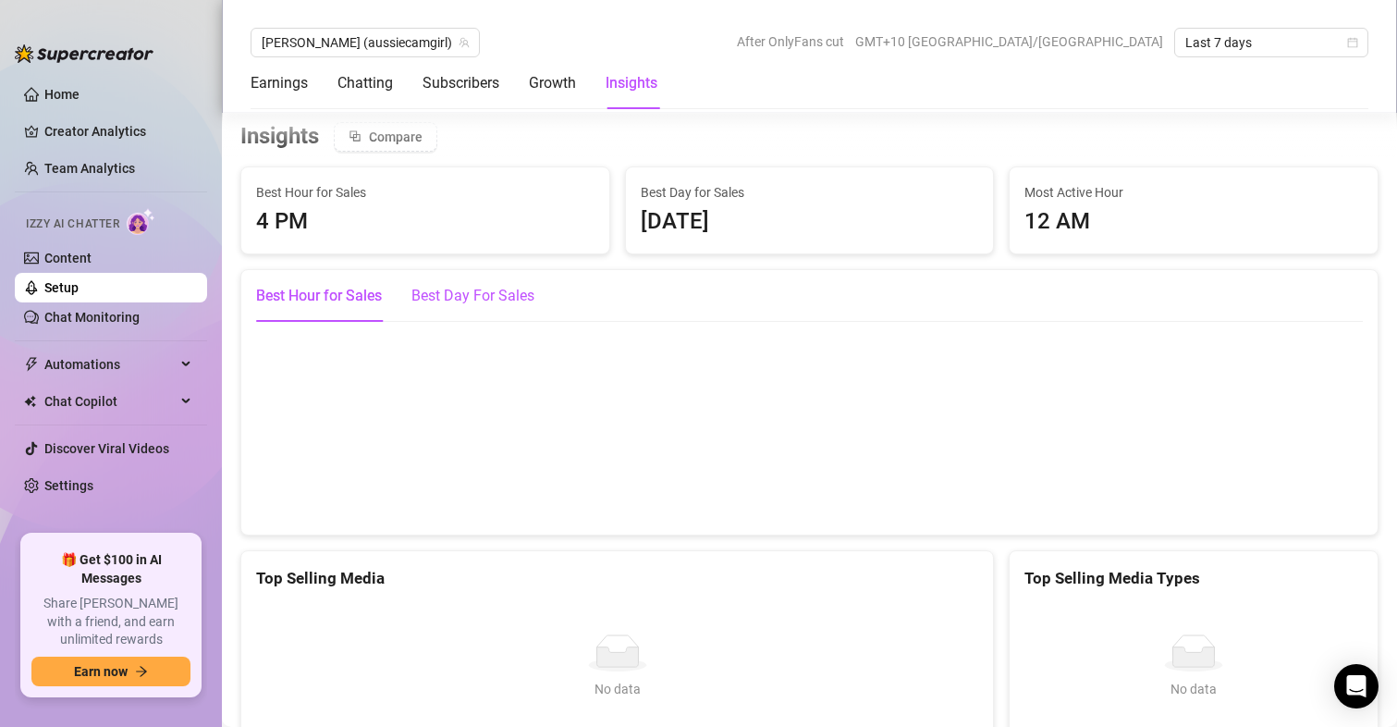
click at [496, 290] on div "Best Day For Sales" at bounding box center [472, 296] width 123 height 22
click at [321, 296] on div "Best Hour for Sales" at bounding box center [319, 296] width 126 height 22
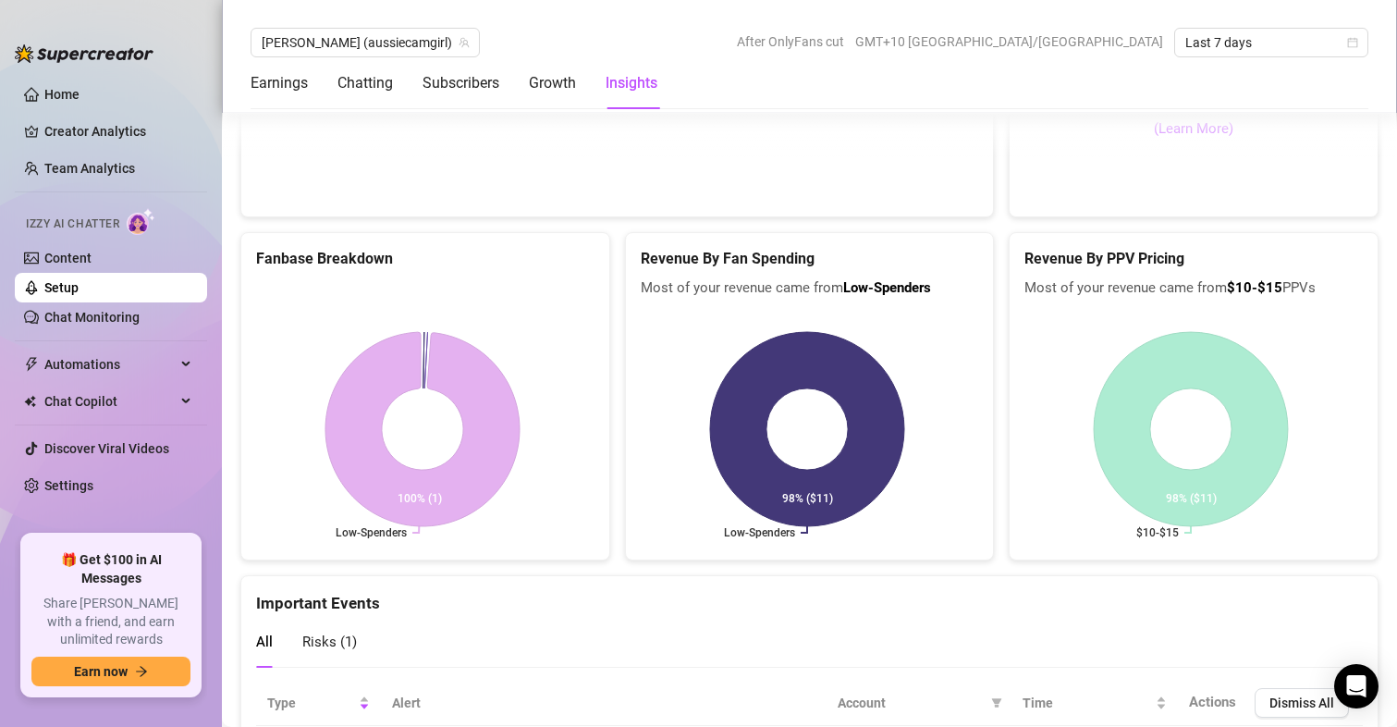
scroll to position [3711, 0]
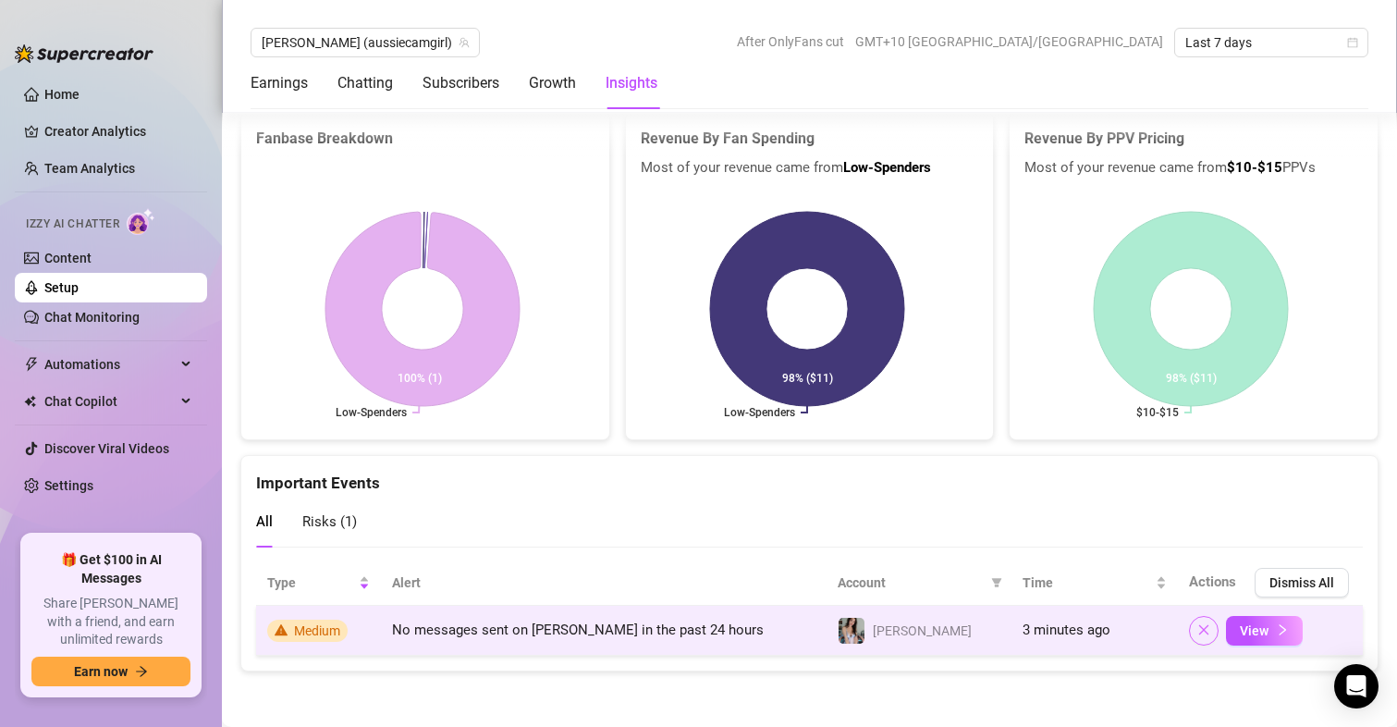
click at [1197, 631] on icon "close" at bounding box center [1203, 629] width 13 height 13
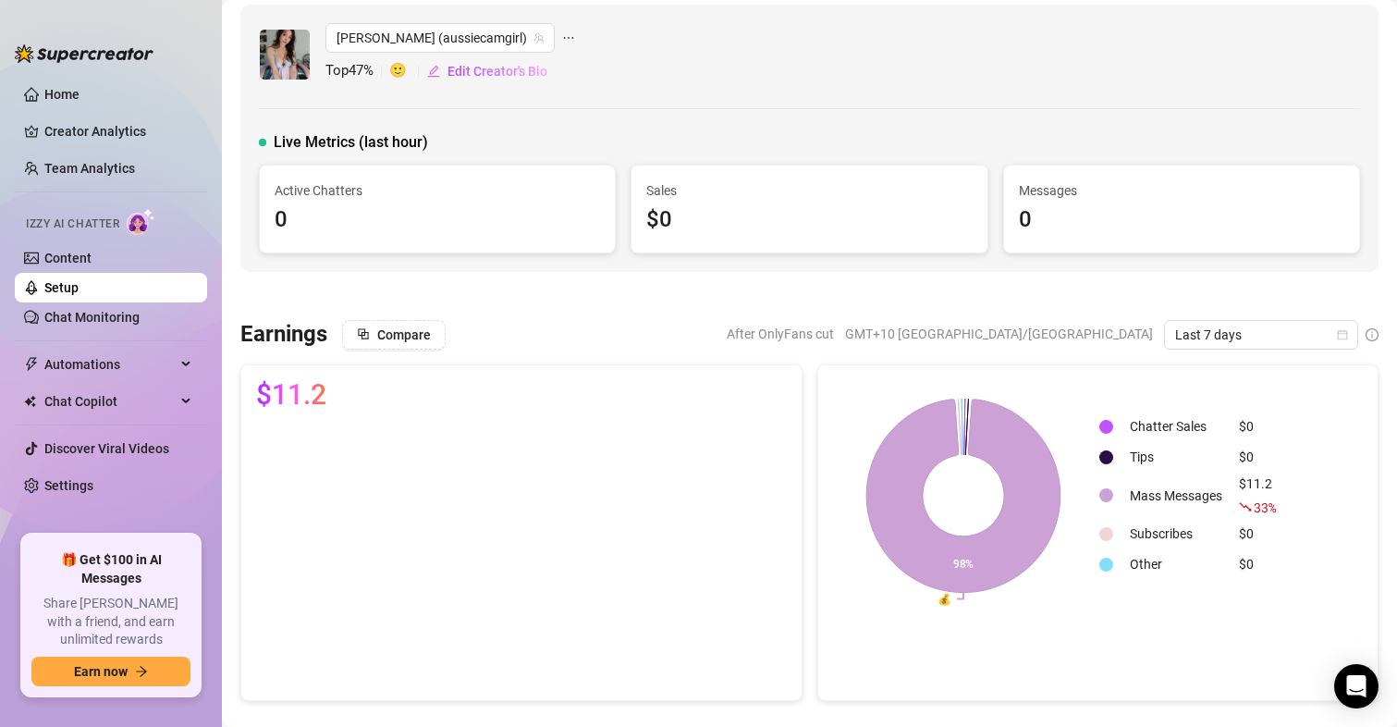
scroll to position [0, 0]
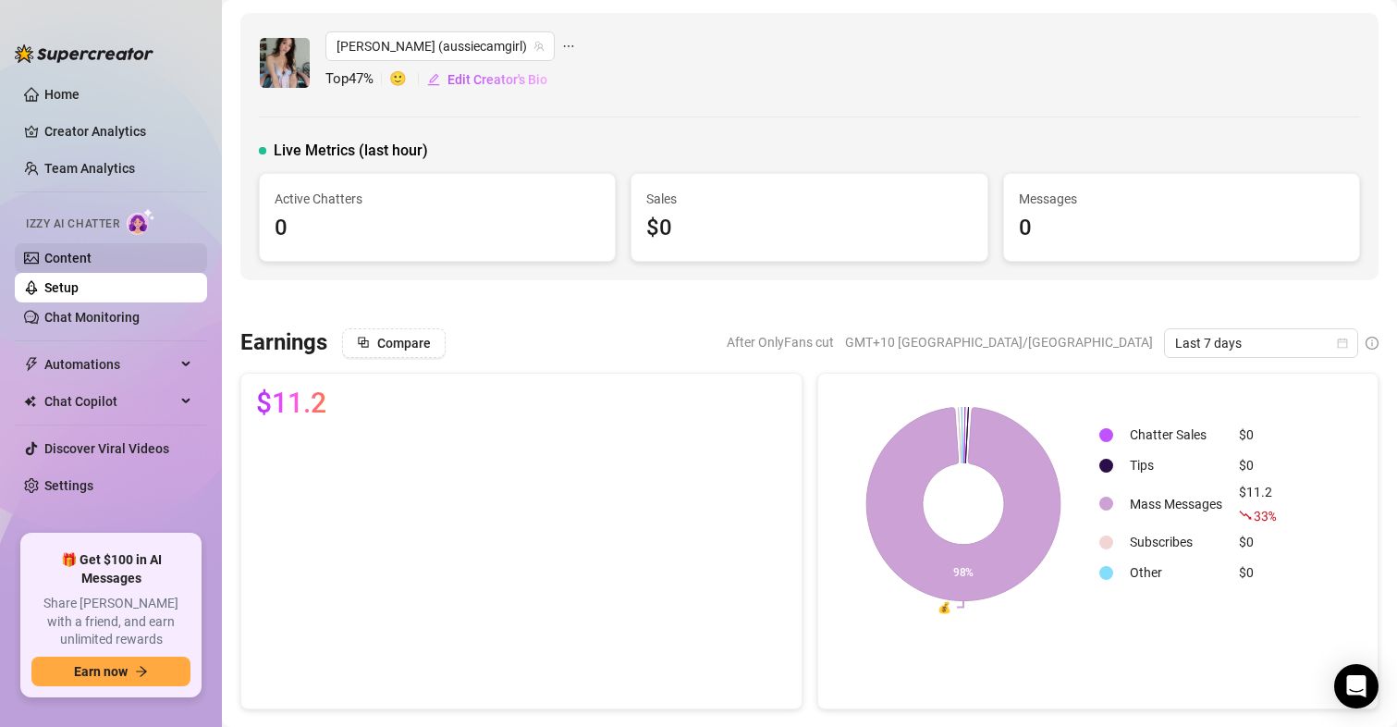
click at [78, 257] on link "Content" at bounding box center [67, 258] width 47 height 15
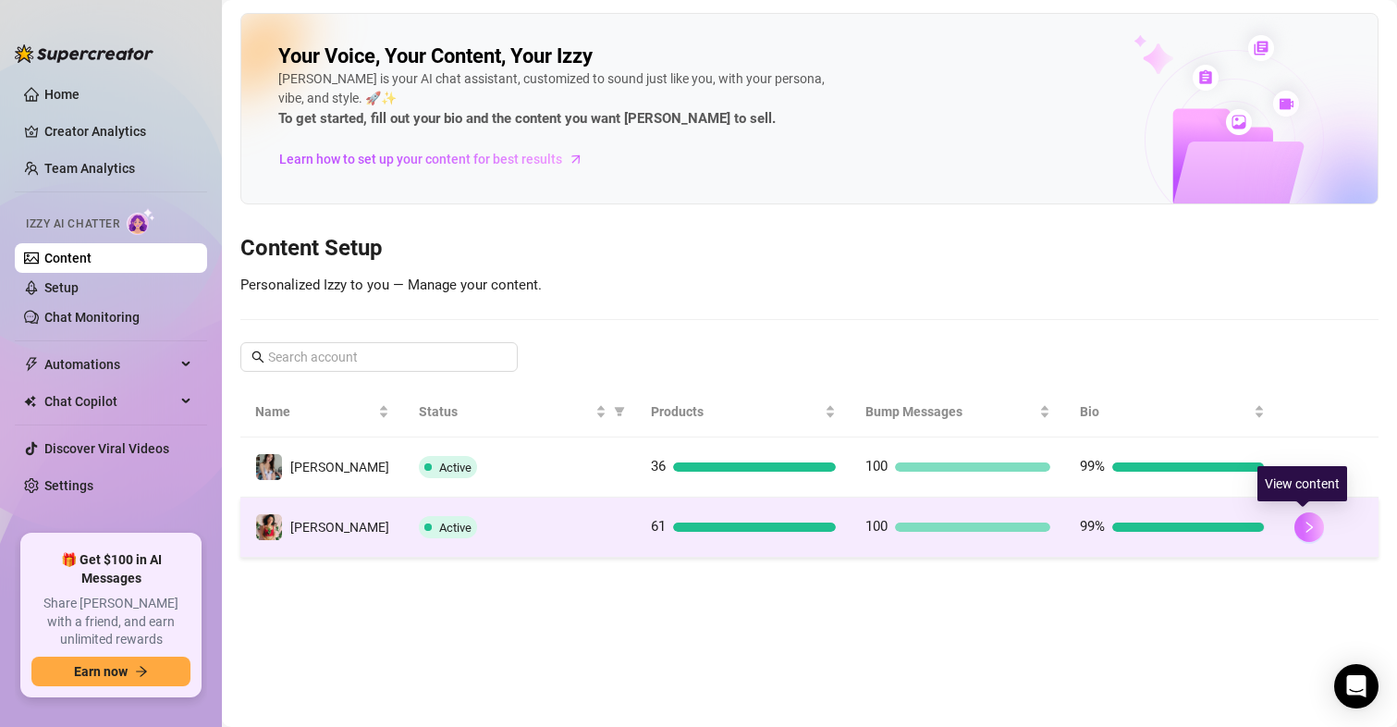
click at [1302, 527] on icon "right" at bounding box center [1308, 526] width 13 height 13
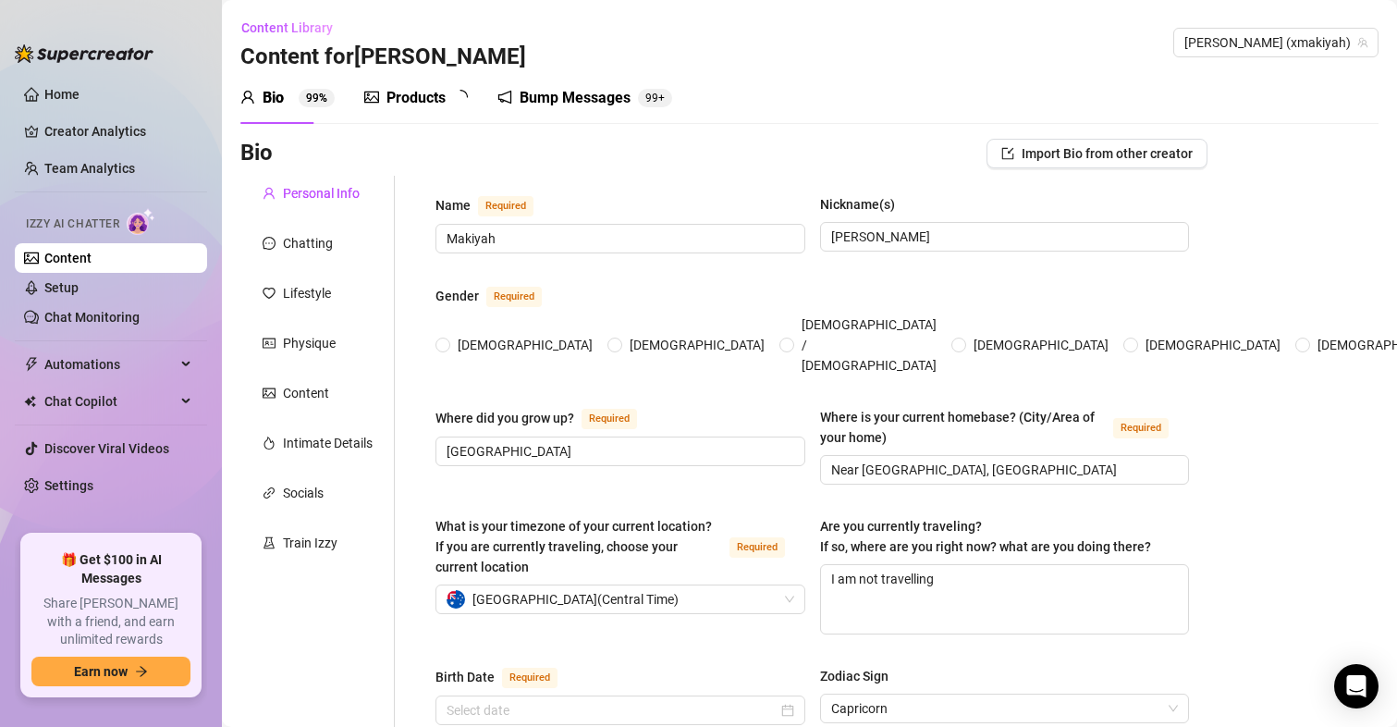
radio input "true"
type input "[DATE]"
click at [79, 287] on link "Setup" at bounding box center [61, 287] width 34 height 15
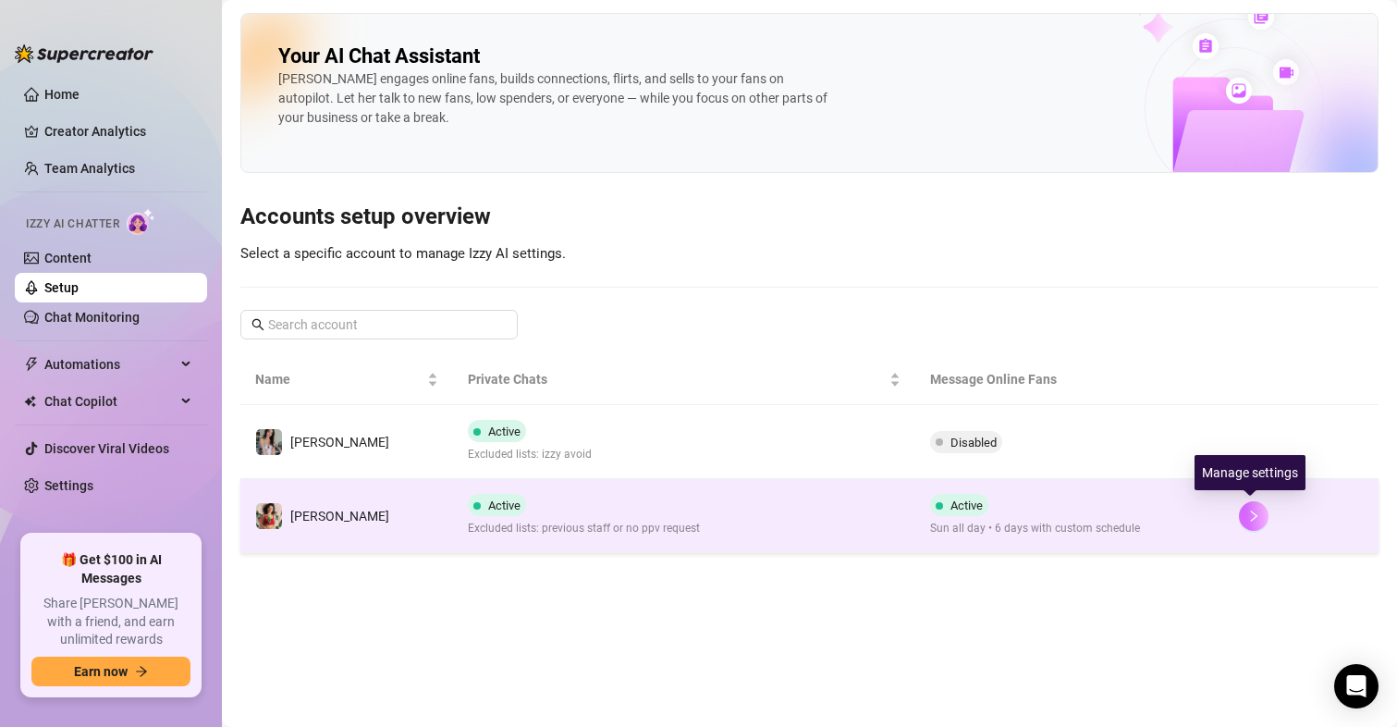
click at [1239, 513] on button "button" at bounding box center [1254, 516] width 30 height 30
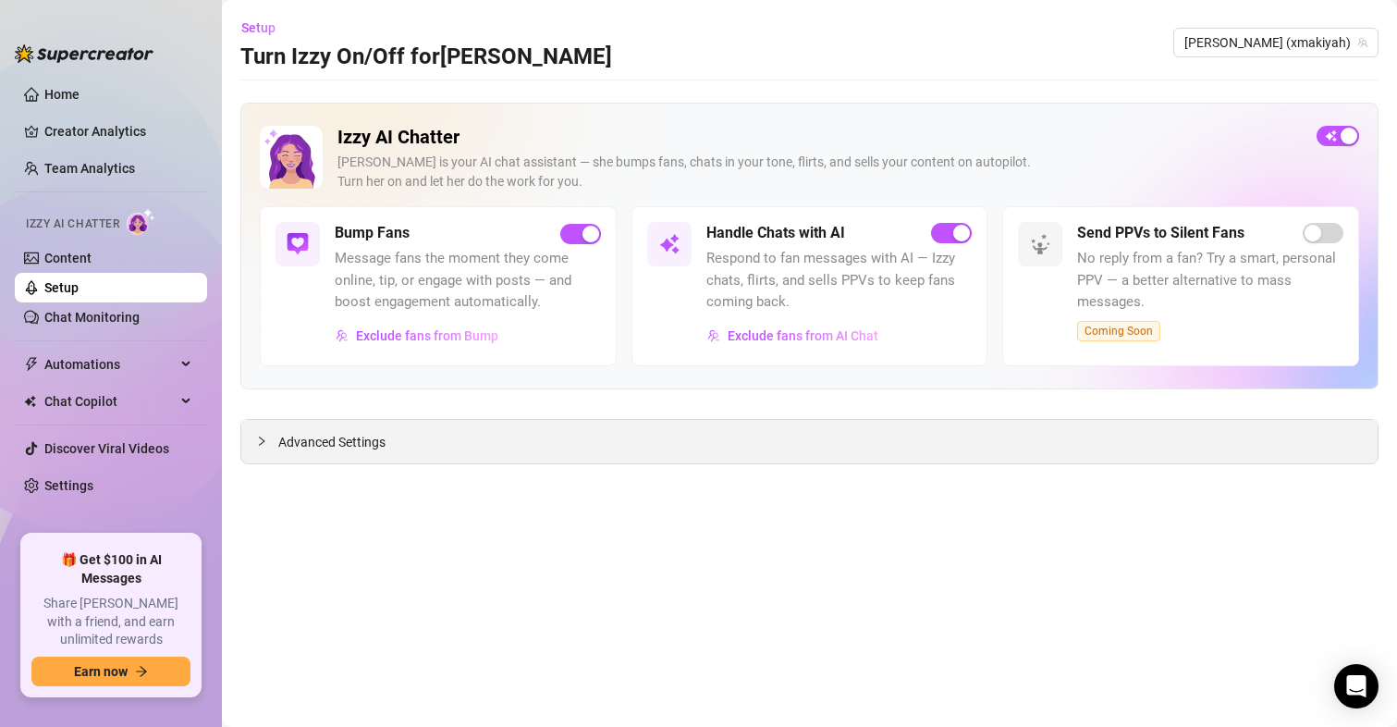
click at [406, 434] on div "Advanced Settings" at bounding box center [809, 441] width 1136 height 43
click at [351, 436] on span "Advanced Settings" at bounding box center [331, 442] width 107 height 20
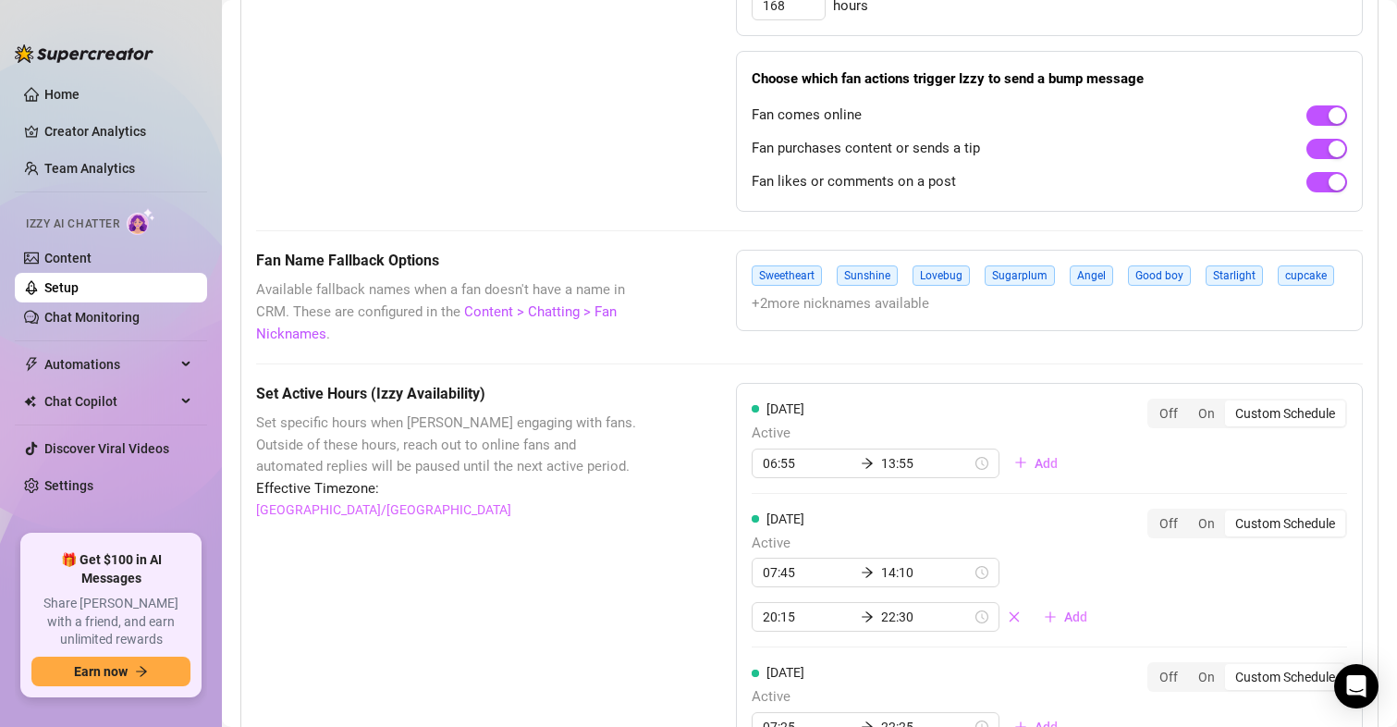
scroll to position [1479, 0]
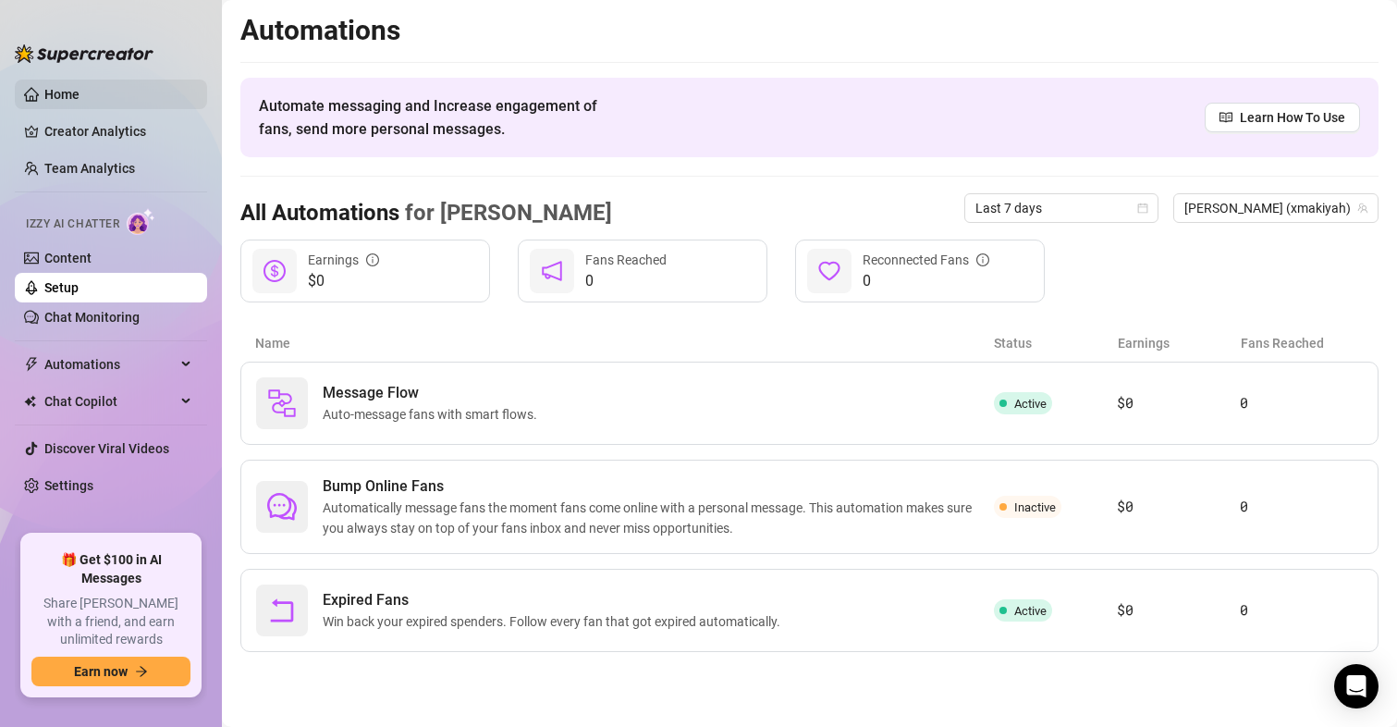
click at [69, 100] on link "Home" at bounding box center [61, 94] width 35 height 15
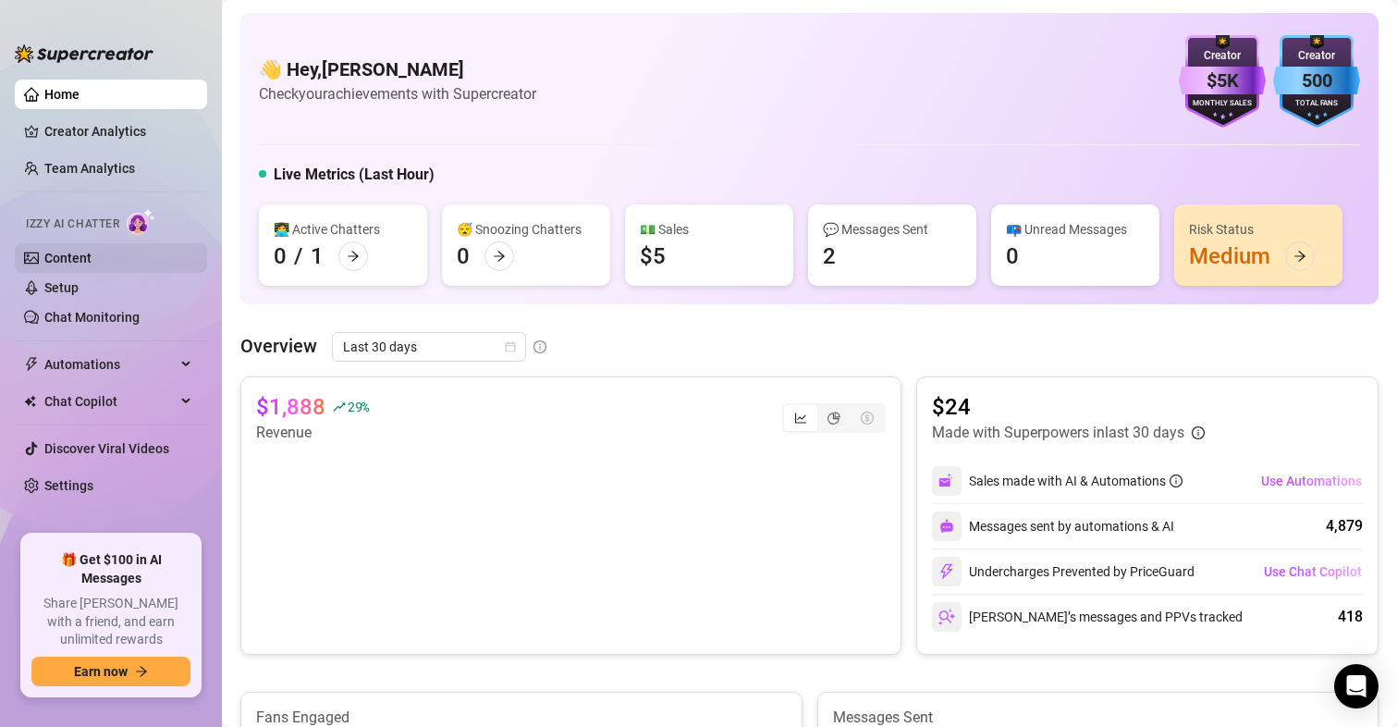
click at [83, 251] on link "Content" at bounding box center [67, 258] width 47 height 15
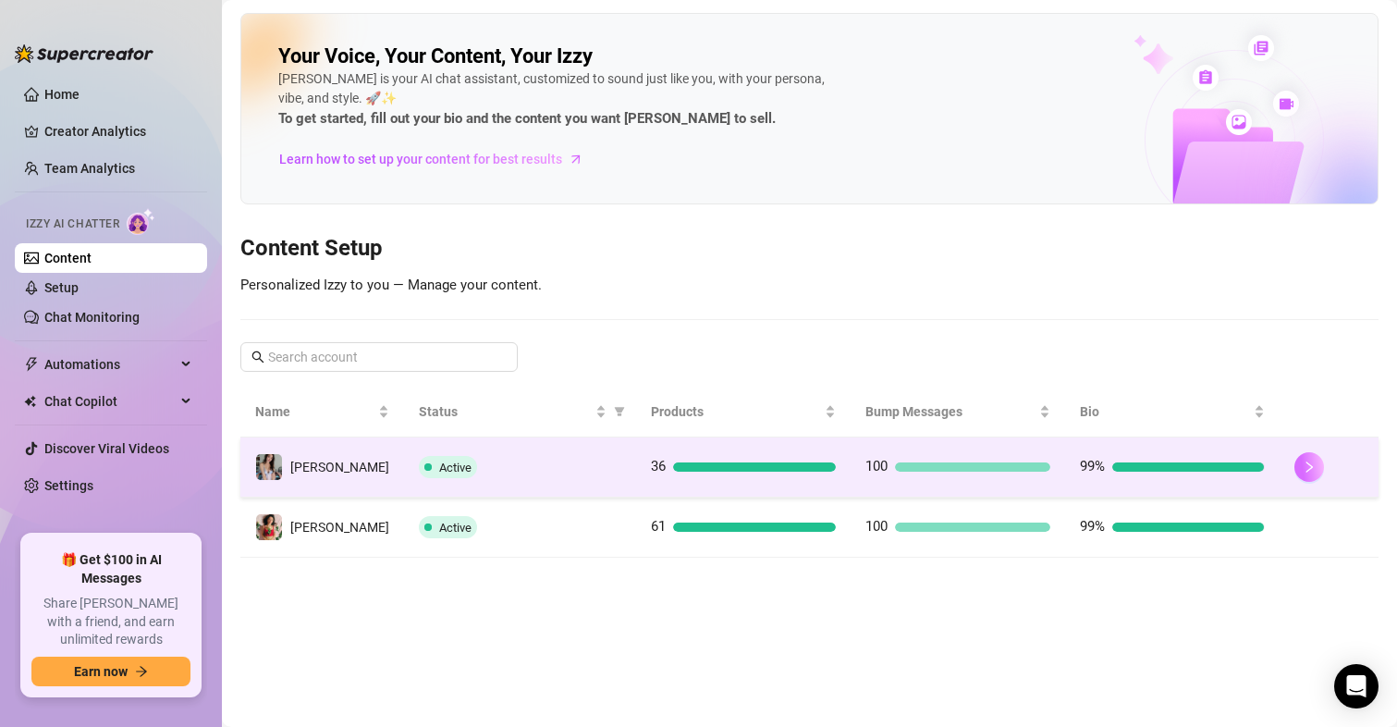
click at [1302, 461] on icon "right" at bounding box center [1308, 466] width 13 height 13
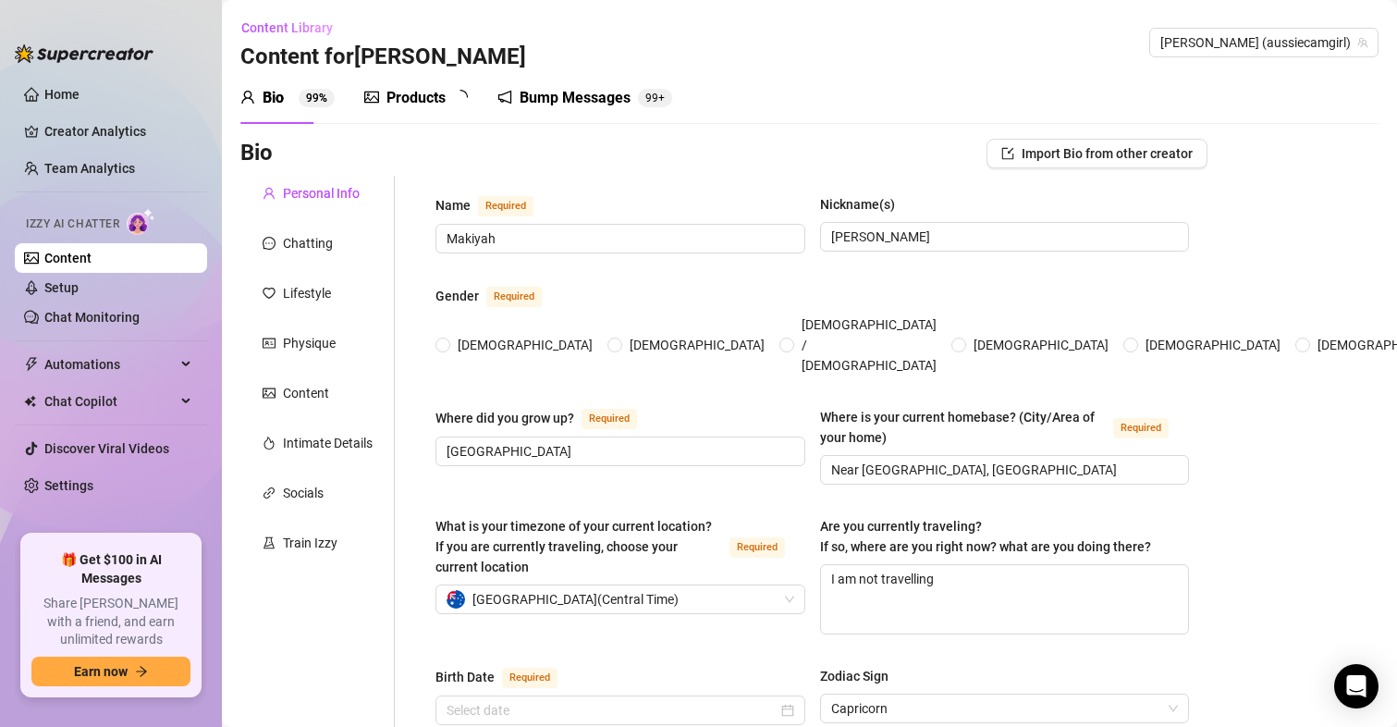
radio input "true"
type input "[DATE]"
click at [61, 294] on link "Setup" at bounding box center [61, 287] width 34 height 15
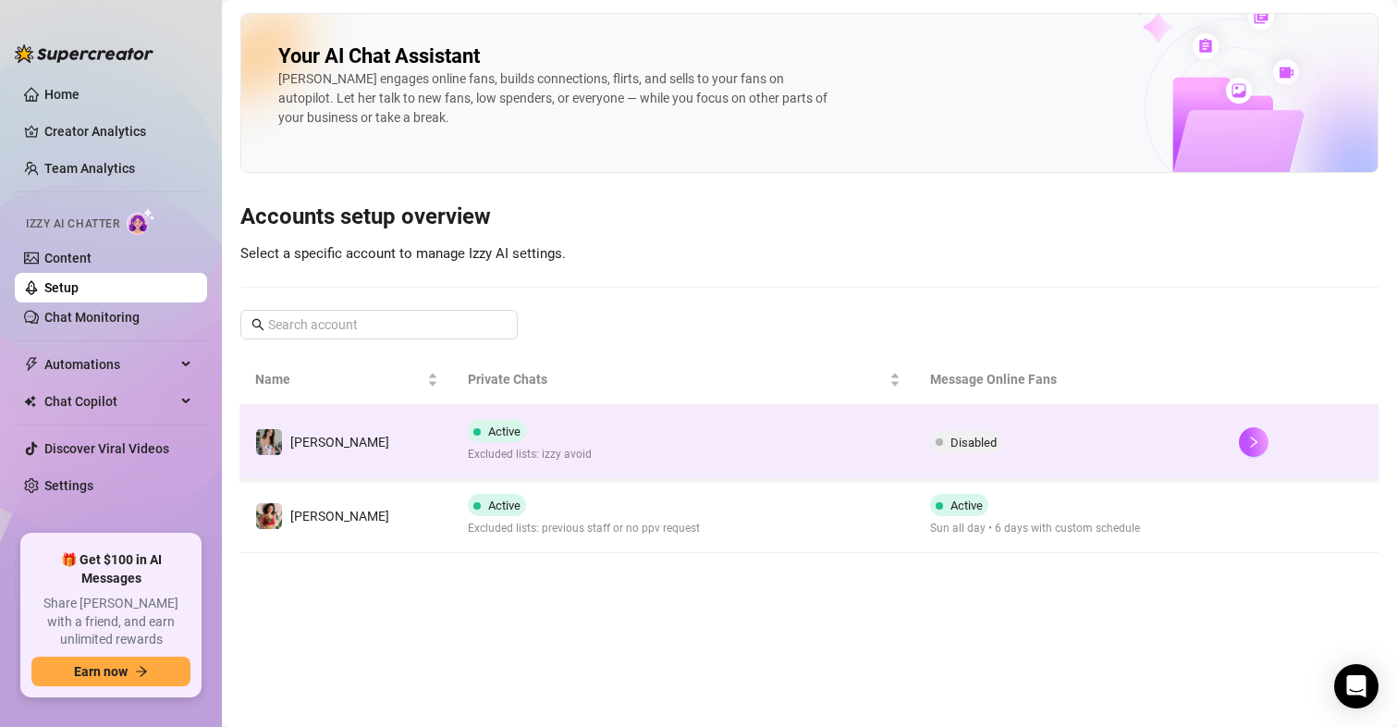
click at [1267, 444] on div at bounding box center [1301, 442] width 125 height 30
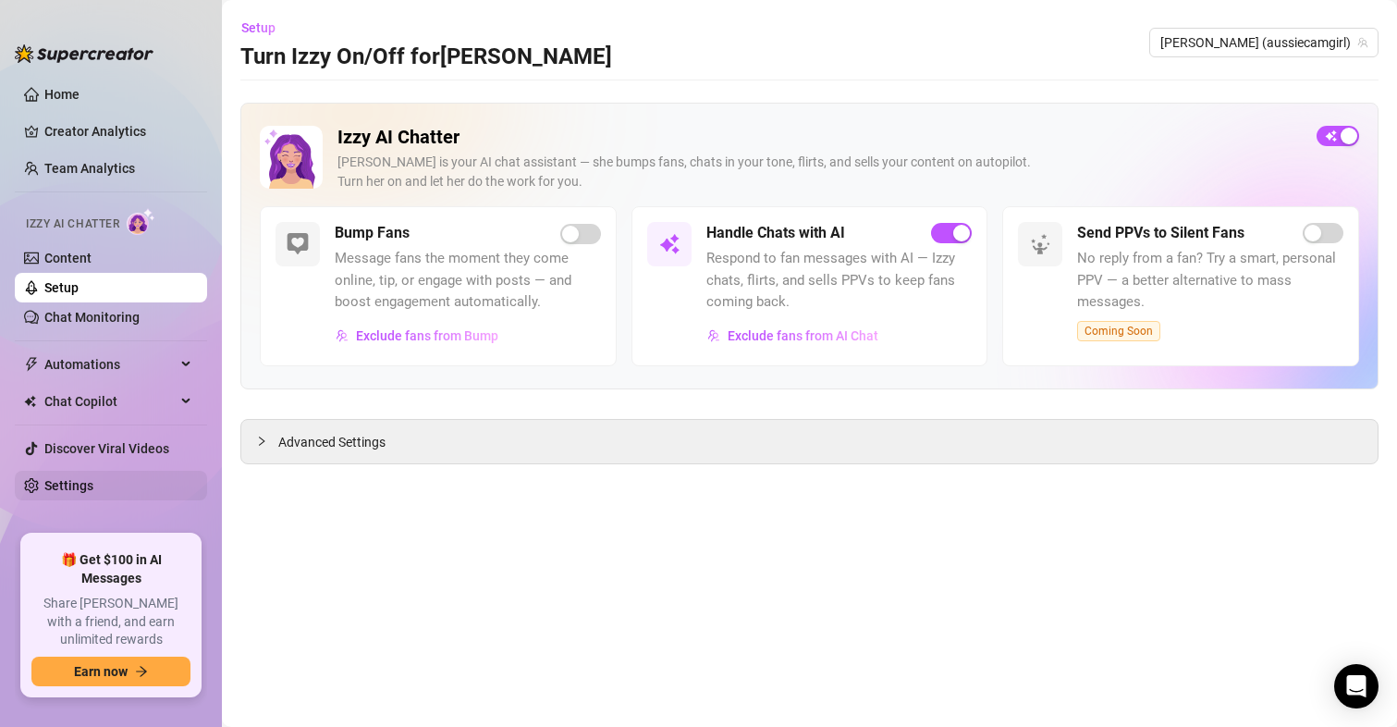
click at [46, 493] on link "Settings" at bounding box center [68, 485] width 49 height 15
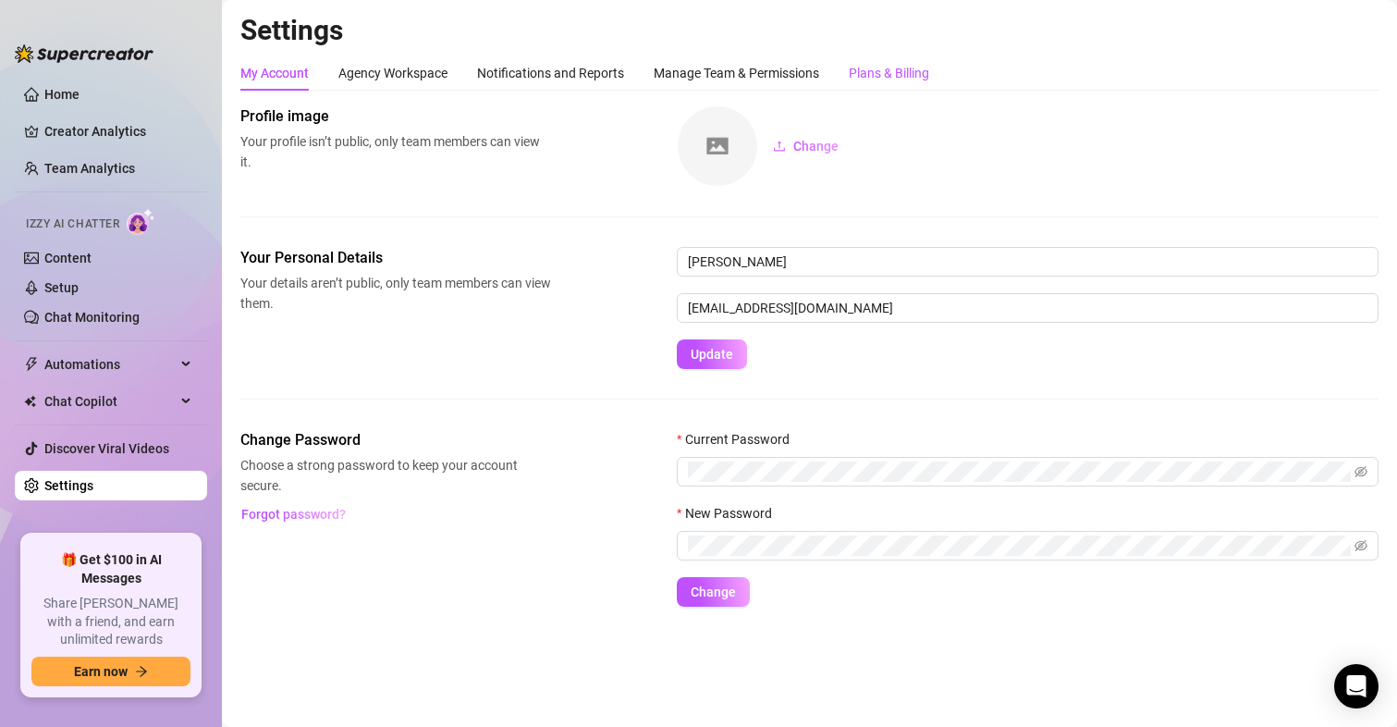
click at [887, 79] on div "Plans & Billing" at bounding box center [889, 73] width 80 height 20
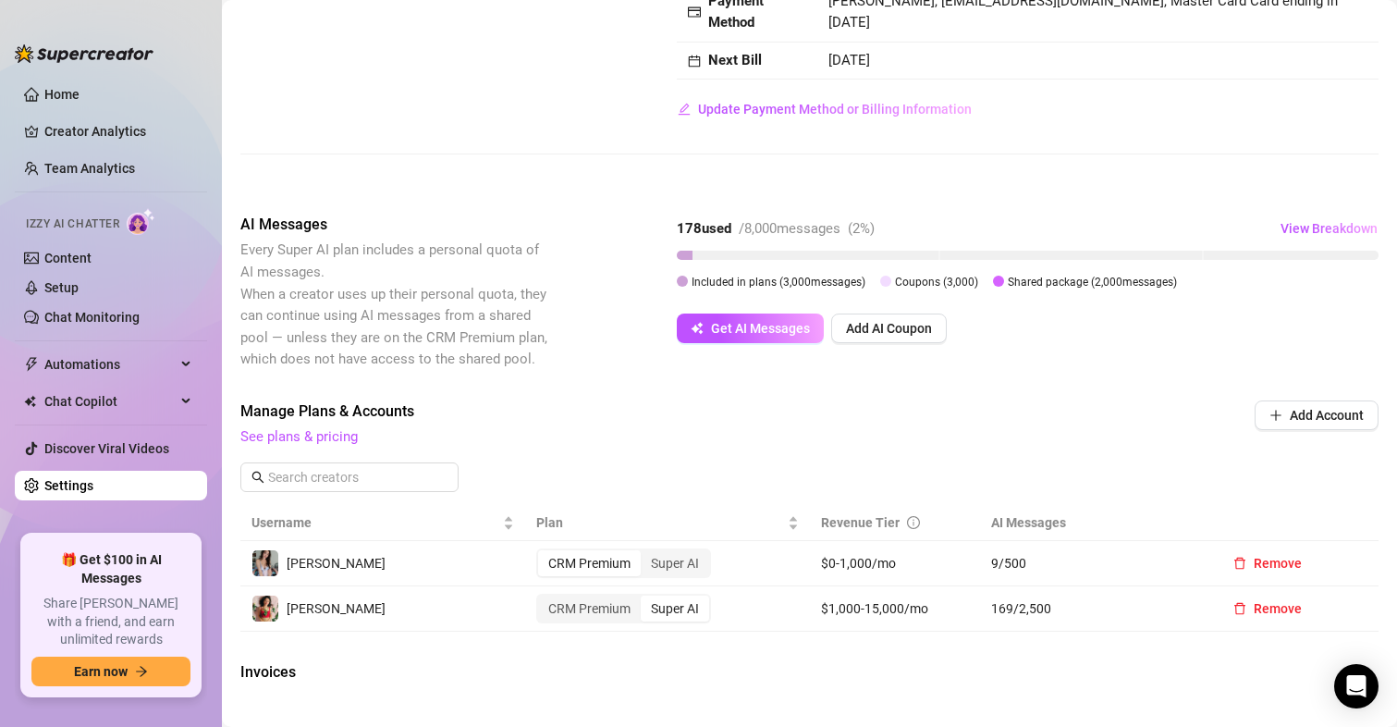
scroll to position [370, 0]
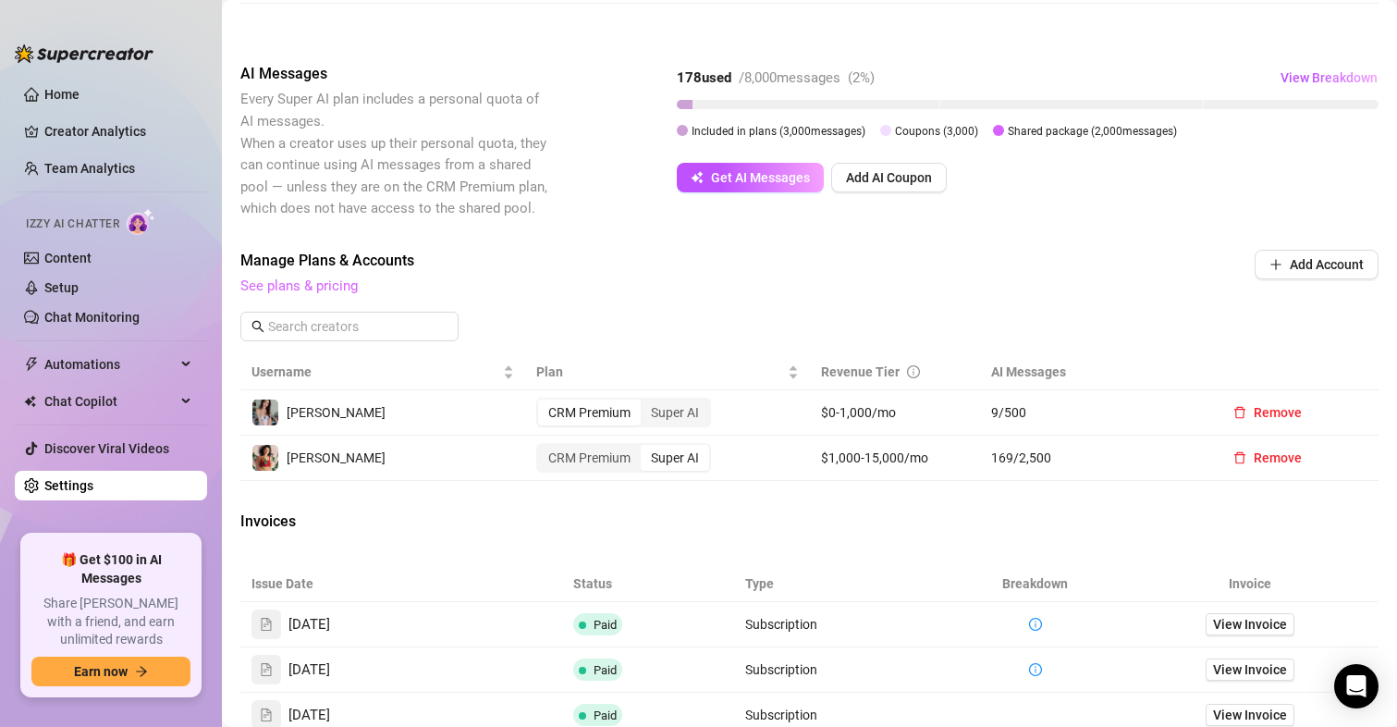
click at [320, 283] on link "See plans & pricing" at bounding box center [298, 285] width 117 height 17
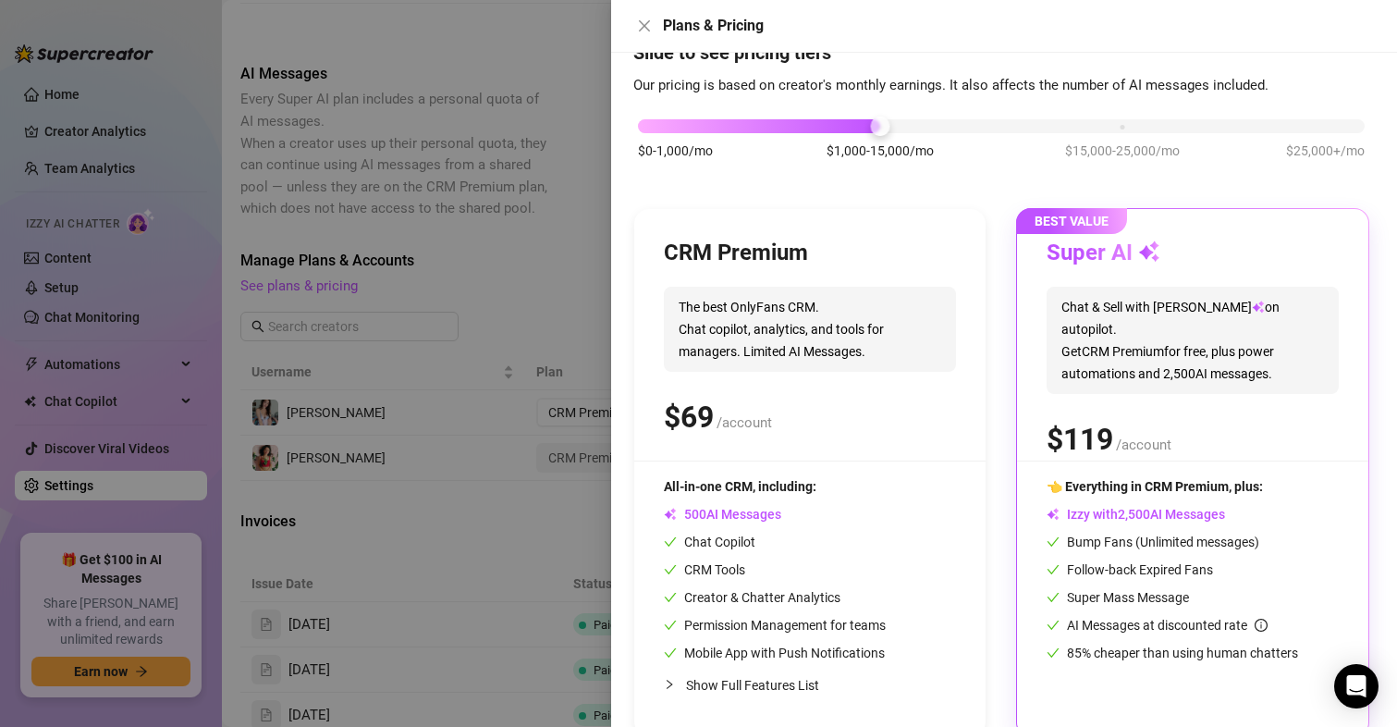
scroll to position [93, 0]
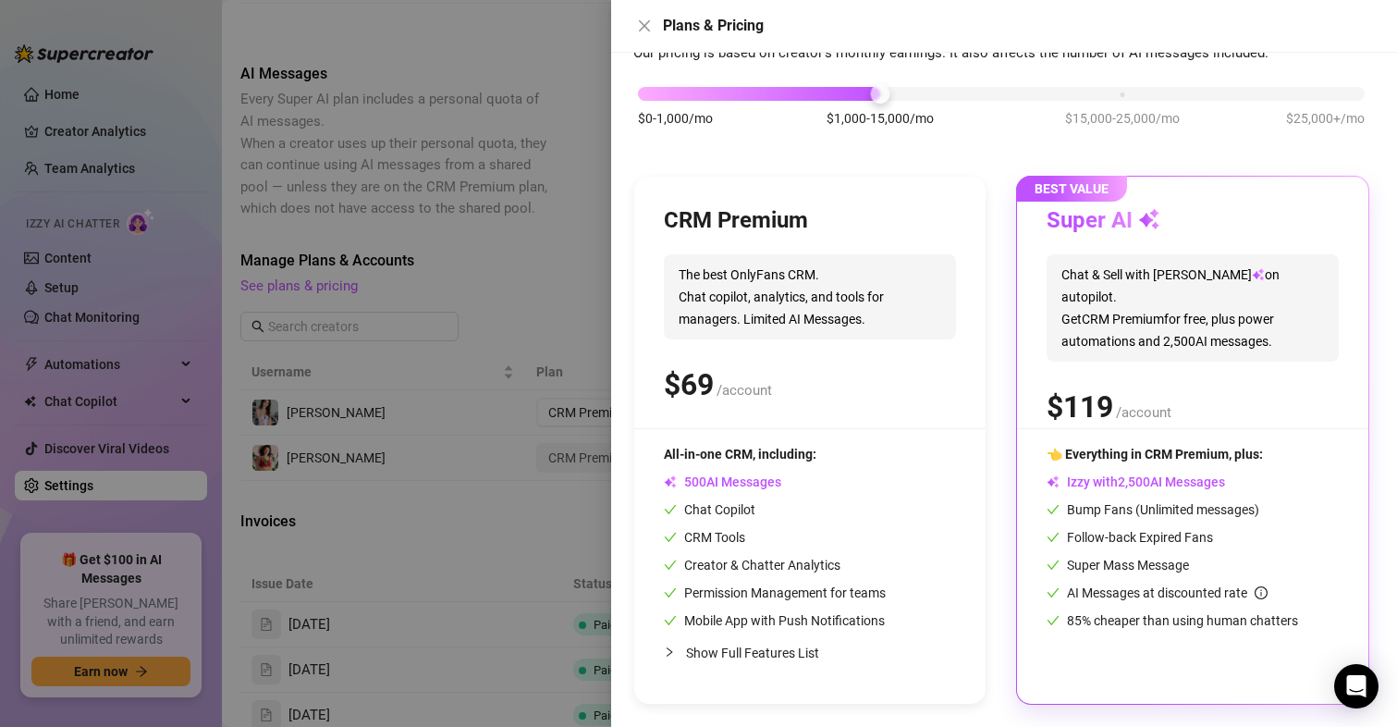
click at [775, 647] on span "Show Full Features List" at bounding box center [752, 652] width 133 height 15
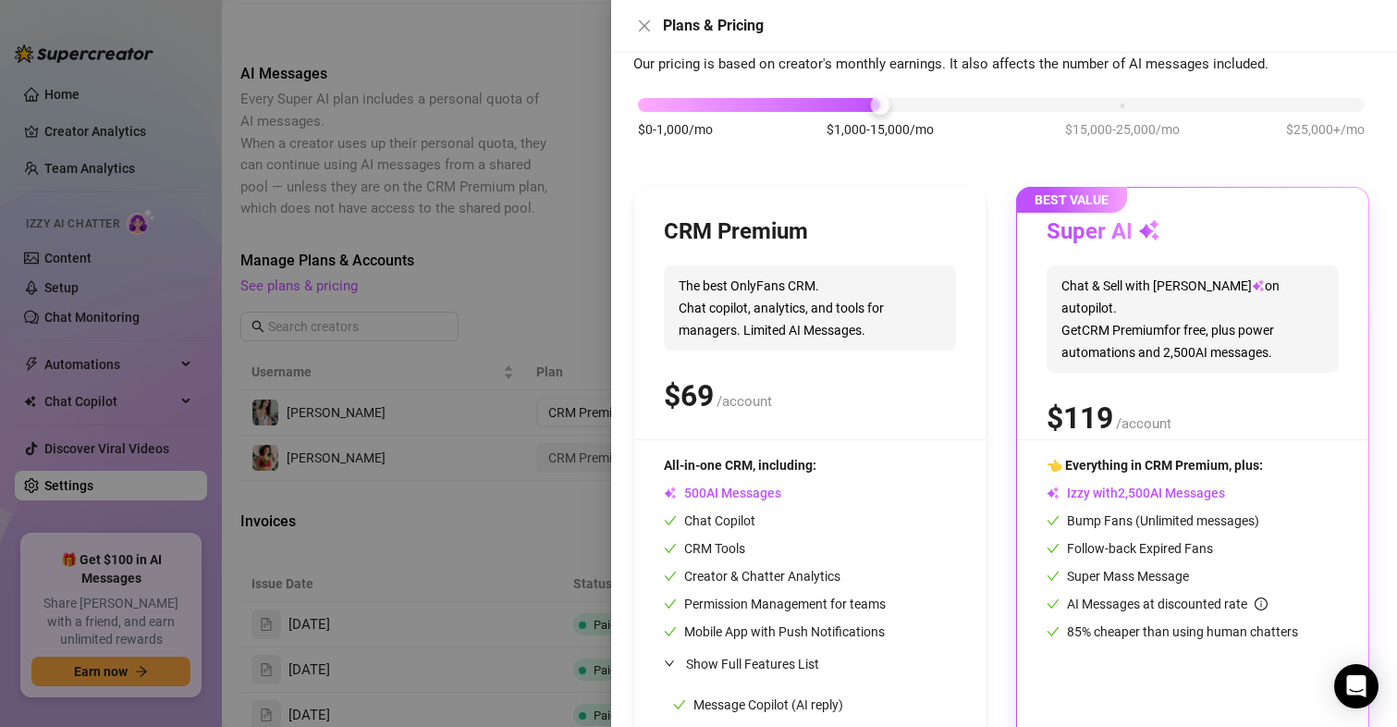
scroll to position [77, 0]
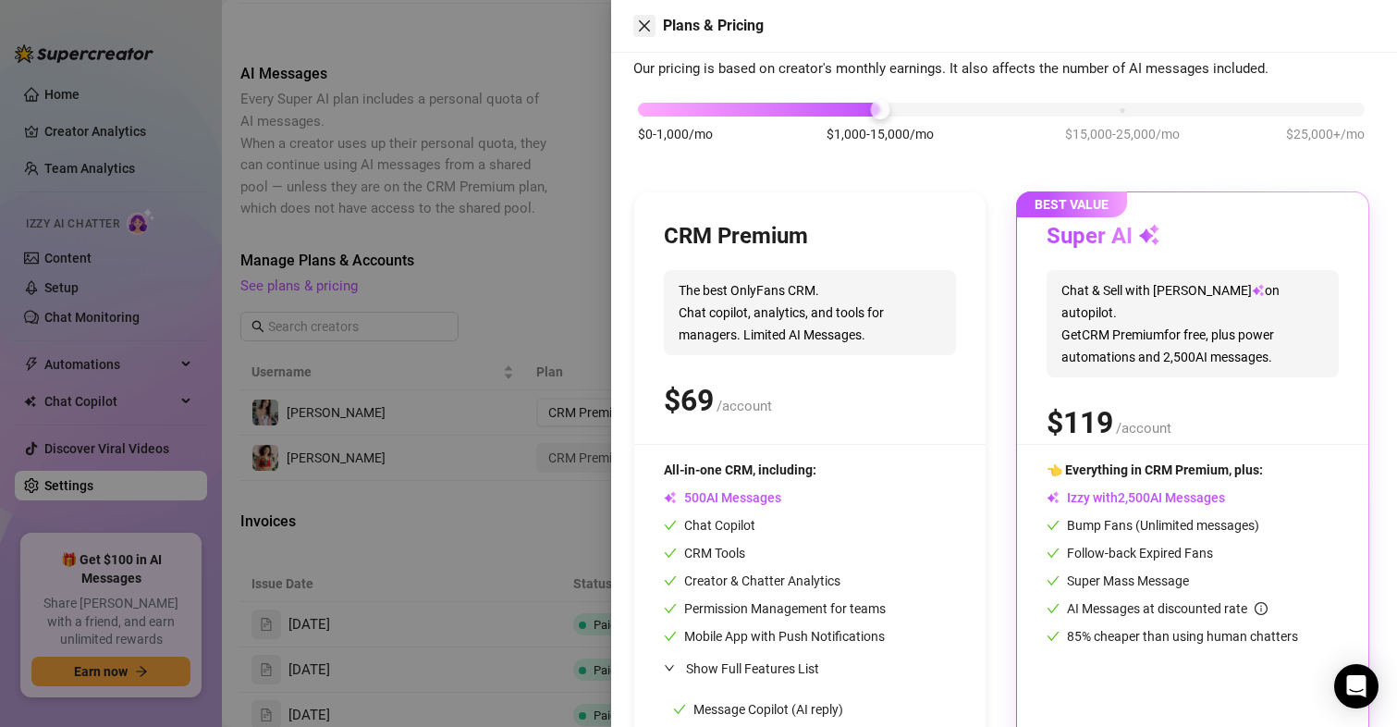
click at [646, 31] on icon "close" at bounding box center [644, 25] width 15 height 15
